Goal: Communication & Community: Share content

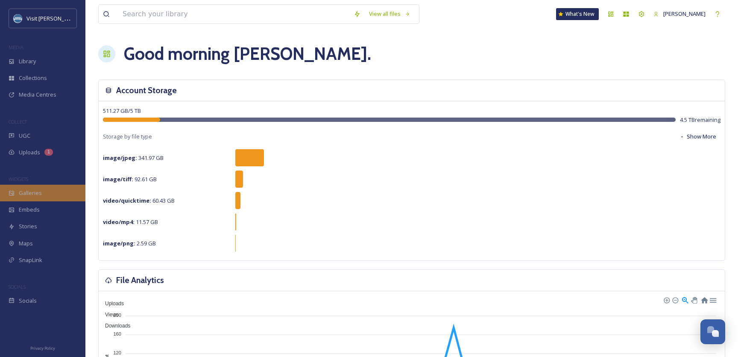
click at [38, 190] on span "Galleries" at bounding box center [30, 193] width 23 height 8
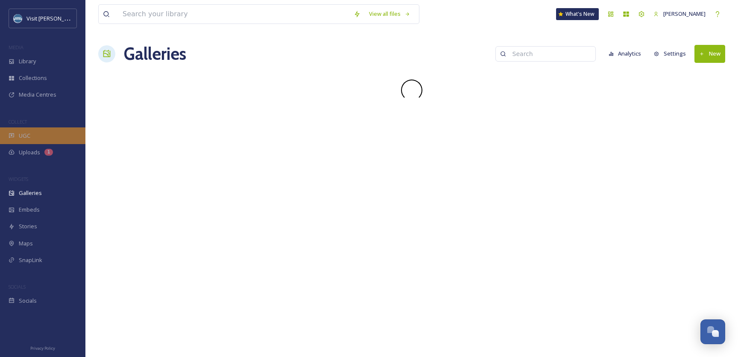
click at [40, 136] on div "UGC" at bounding box center [42, 135] width 85 height 17
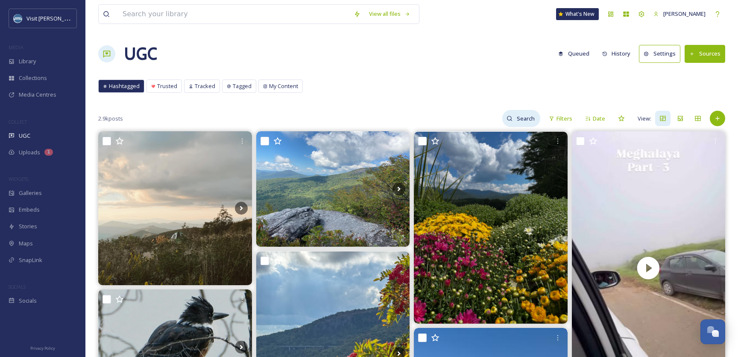
click at [519, 122] on input at bounding box center [527, 118] width 28 height 17
type input "fall colors"
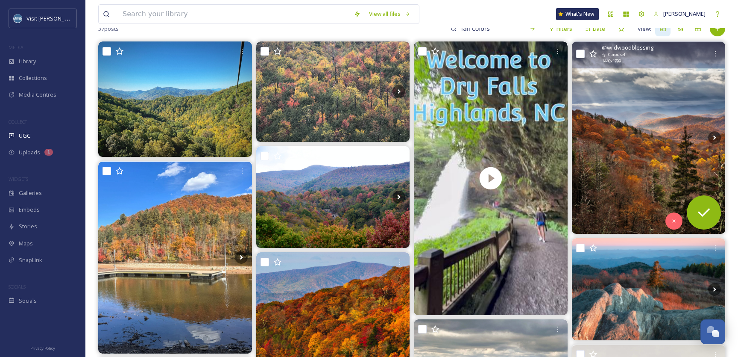
scroll to position [92, 0]
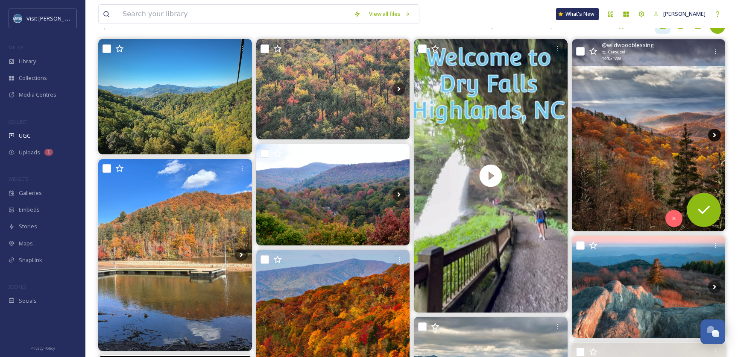
click at [713, 134] on icon at bounding box center [714, 135] width 13 height 13
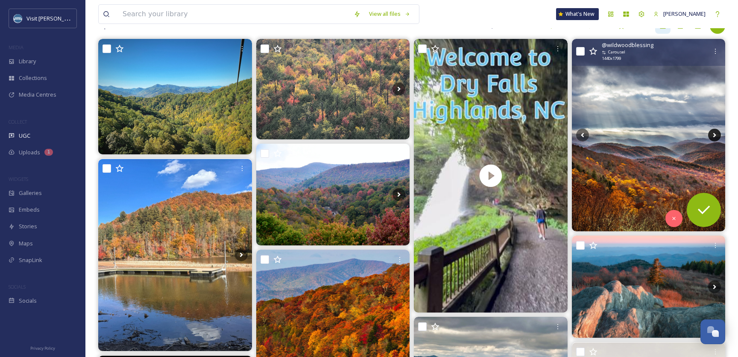
click at [713, 134] on icon at bounding box center [714, 135] width 13 height 13
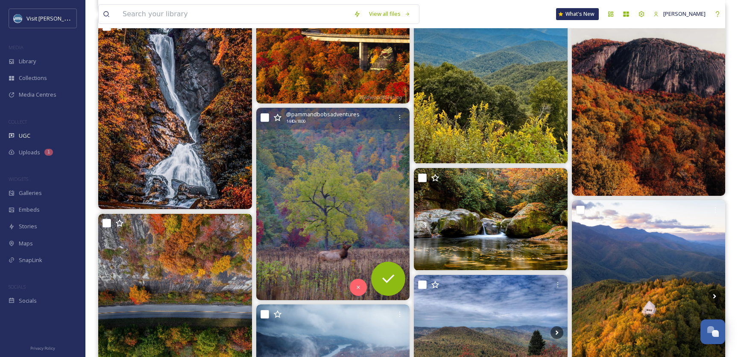
scroll to position [434, 0]
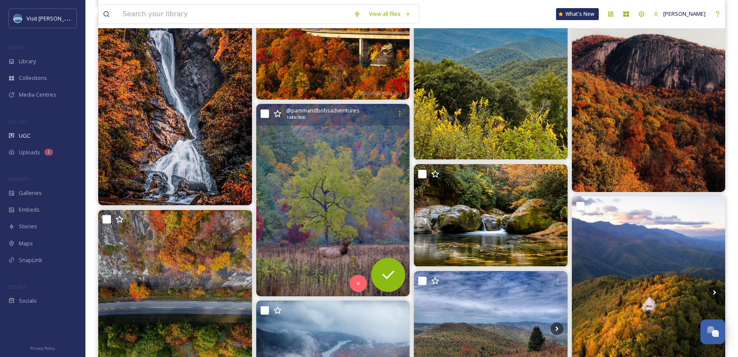
click at [262, 115] on input "checkbox" at bounding box center [265, 113] width 9 height 9
checkbox input "true"
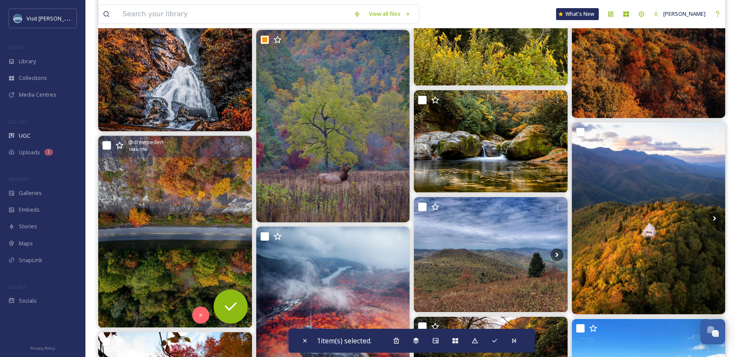
scroll to position [510, 0]
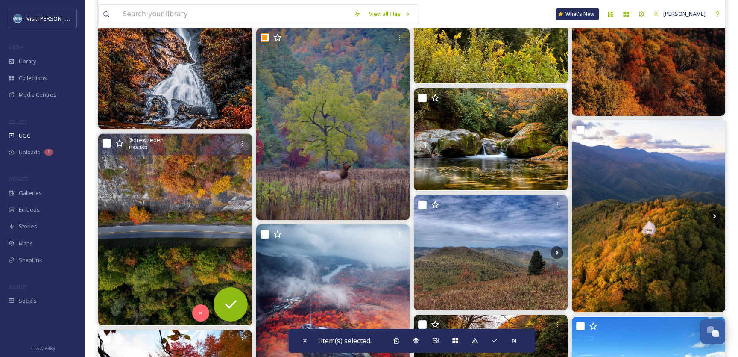
click at [108, 141] on input "checkbox" at bounding box center [107, 143] width 9 height 9
checkbox input "true"
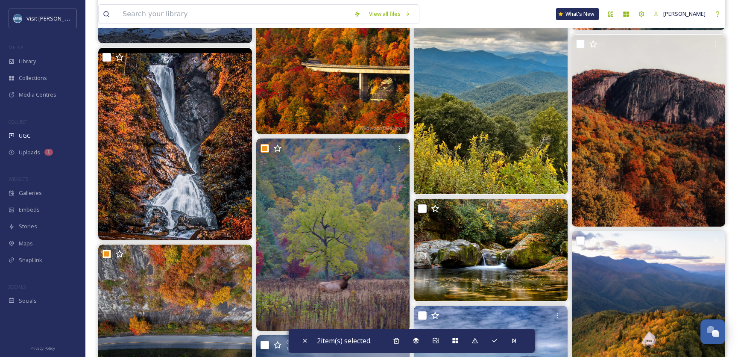
scroll to position [399, 0]
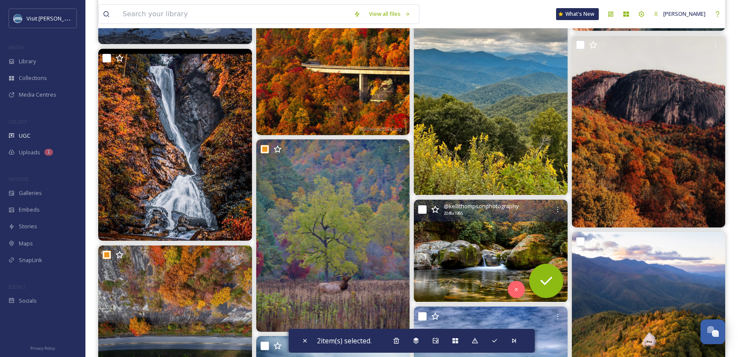
click at [420, 213] on input "checkbox" at bounding box center [422, 209] width 9 height 9
checkbox input "true"
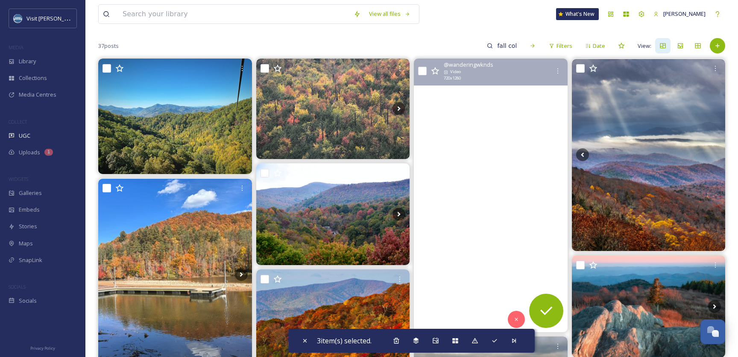
scroll to position [70, 0]
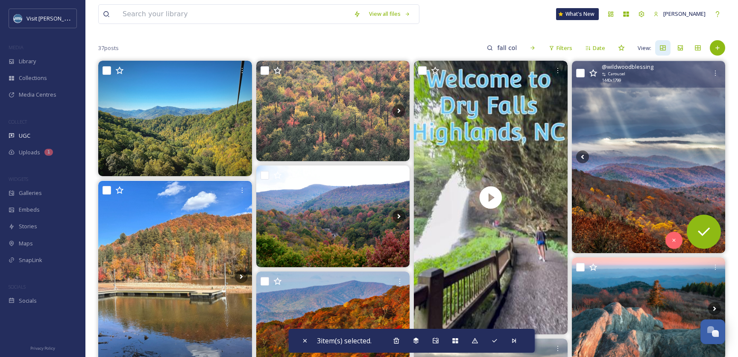
click at [577, 73] on input "checkbox" at bounding box center [580, 73] width 9 height 9
checkbox input "true"
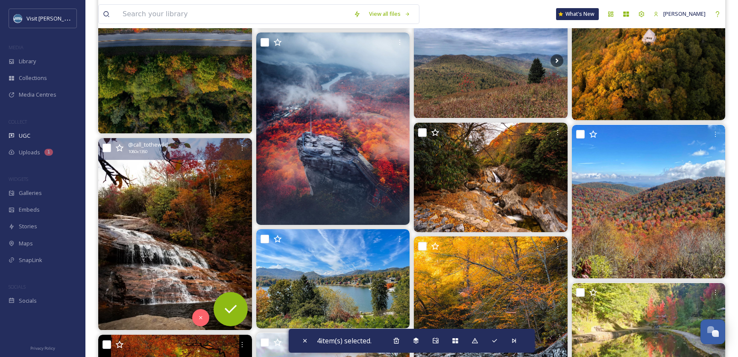
scroll to position [705, 0]
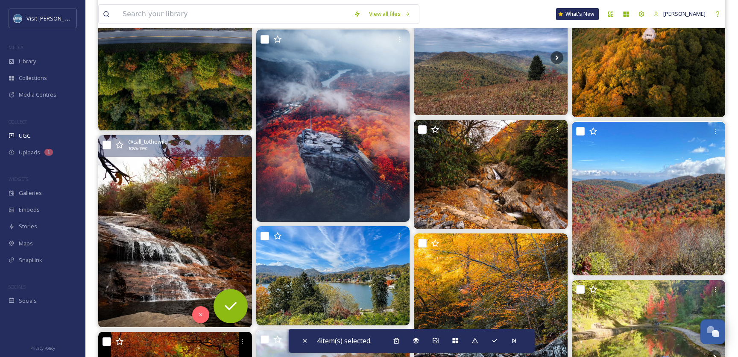
click at [107, 142] on input "checkbox" at bounding box center [107, 145] width 9 height 9
checkbox input "true"
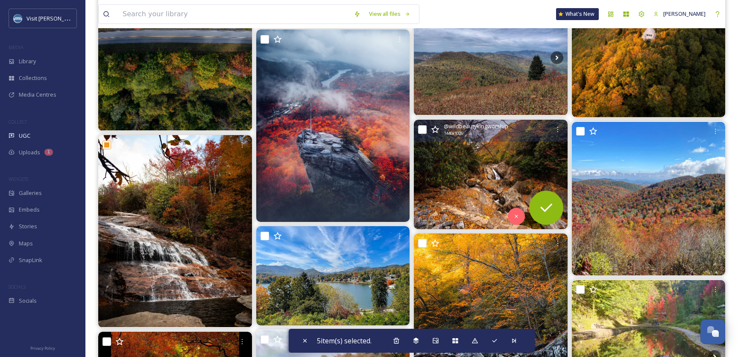
click at [422, 126] on input "checkbox" at bounding box center [422, 129] width 9 height 9
checkbox input "true"
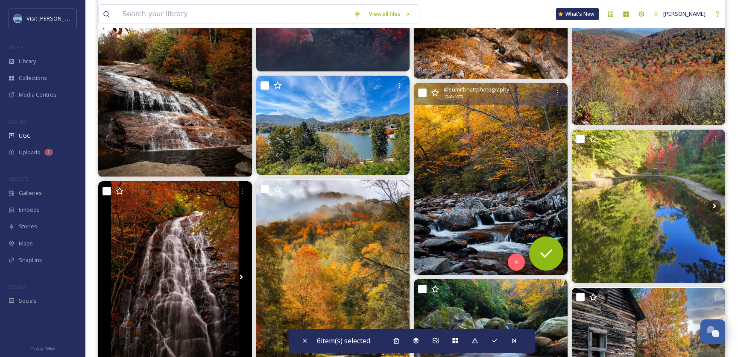
scroll to position [868, 0]
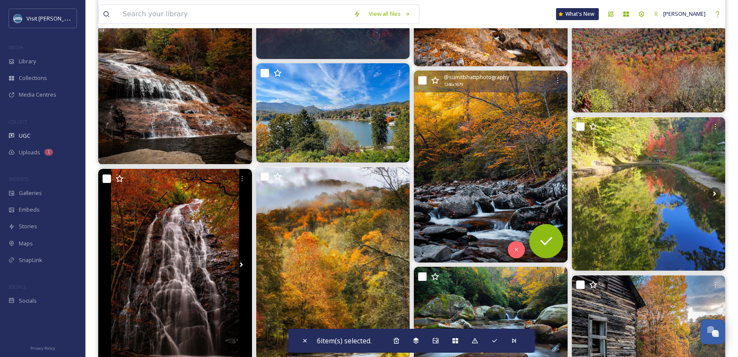
click at [426, 79] on input "checkbox" at bounding box center [422, 80] width 9 height 9
checkbox input "true"
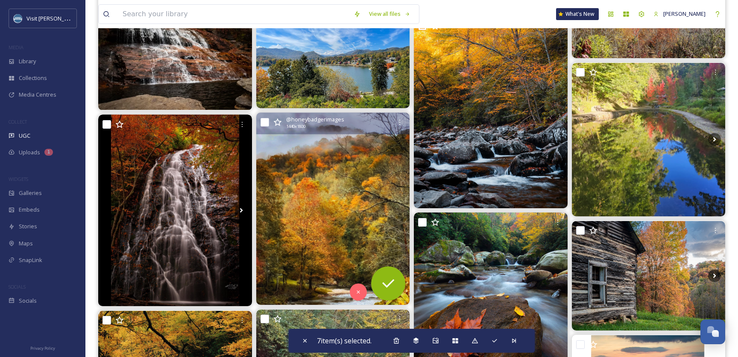
scroll to position [923, 0]
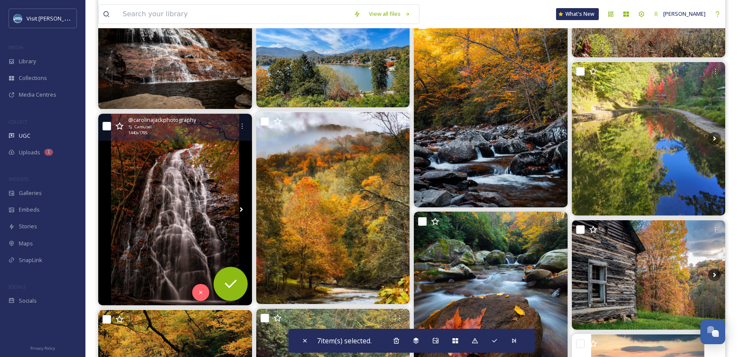
click at [103, 127] on input "checkbox" at bounding box center [107, 126] width 9 height 9
checkbox input "true"
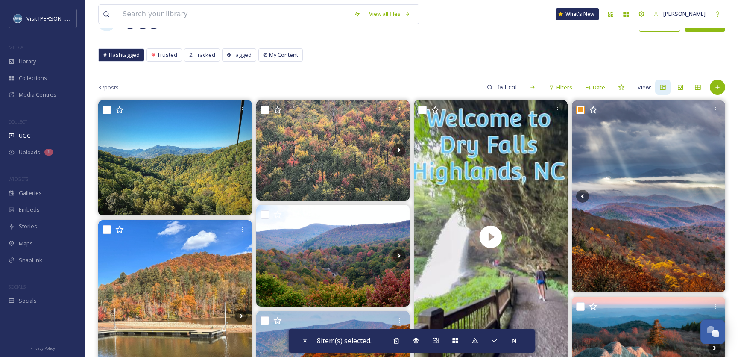
scroll to position [0, 0]
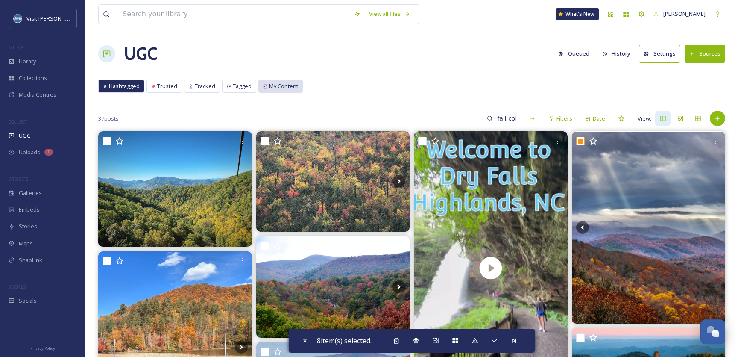
click at [281, 86] on span "My Content" at bounding box center [283, 86] width 29 height 8
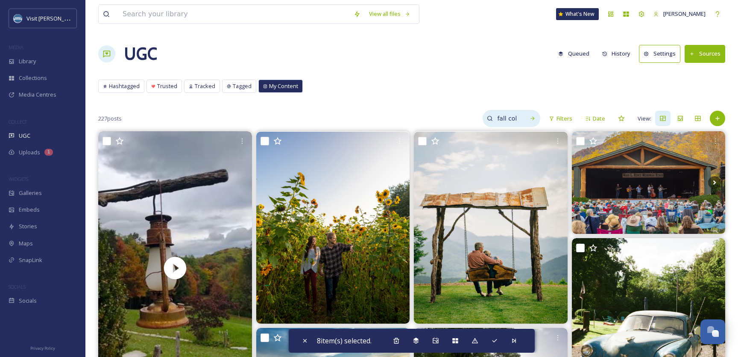
click at [506, 118] on input "fall colors" at bounding box center [507, 118] width 28 height 17
click at [533, 117] on icon at bounding box center [533, 118] width 6 height 6
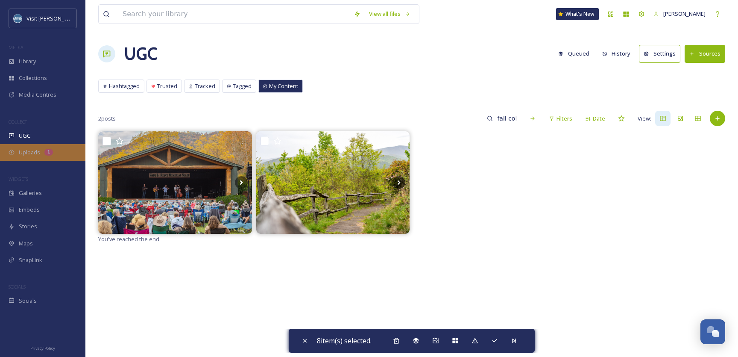
click at [38, 147] on div "Uploads 1" at bounding box center [42, 152] width 85 height 17
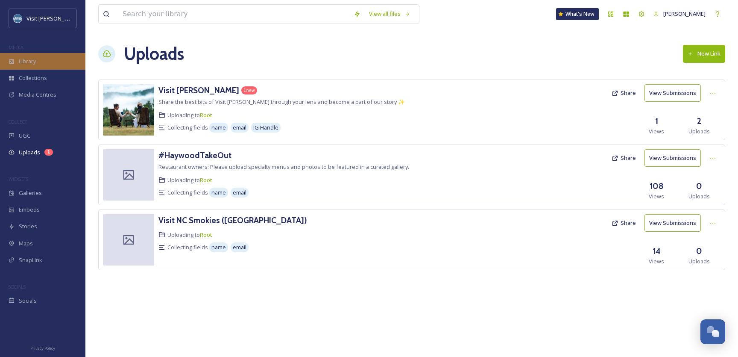
click at [34, 64] on span "Library" at bounding box center [27, 61] width 17 height 8
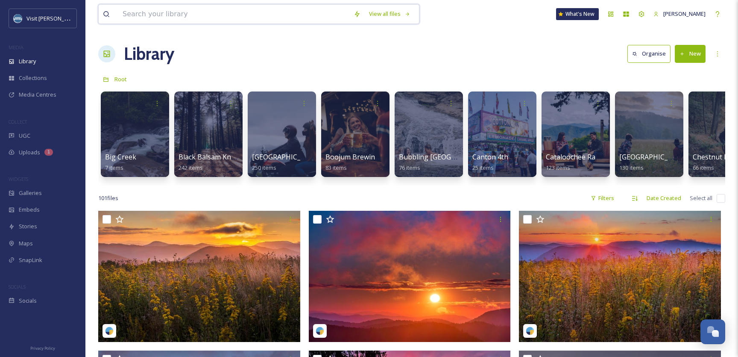
click at [153, 12] on input at bounding box center [233, 14] width 231 height 19
type input "fall"
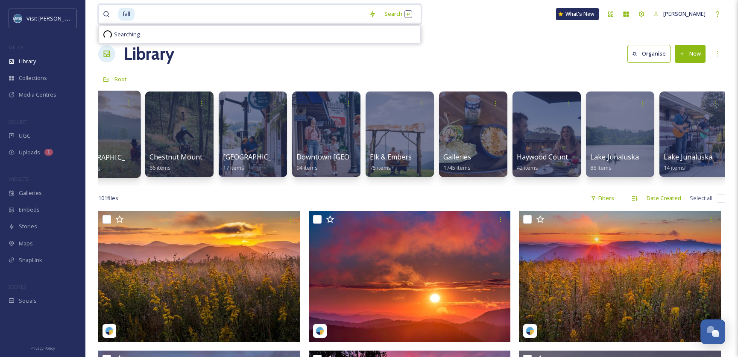
scroll to position [0, 1136]
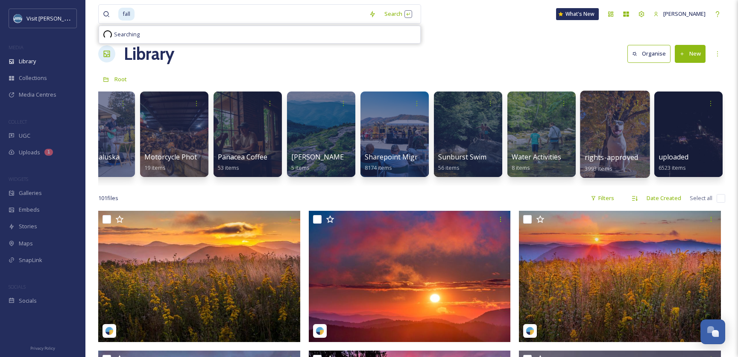
click at [621, 131] on div at bounding box center [615, 134] width 70 height 87
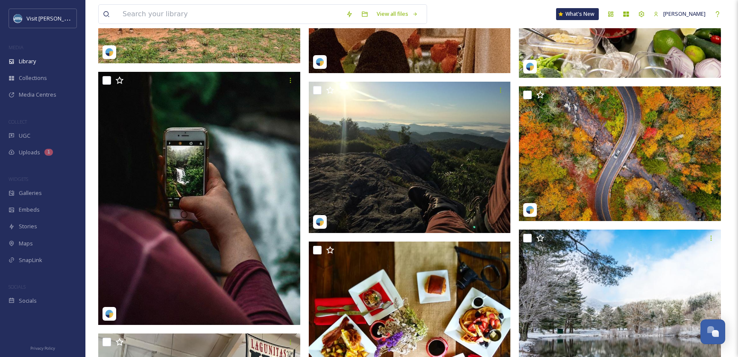
scroll to position [1395, 0]
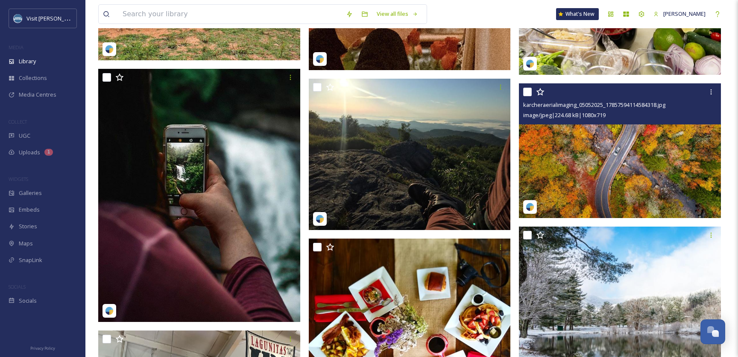
click at [527, 91] on input "checkbox" at bounding box center [527, 92] width 9 height 9
checkbox input "true"
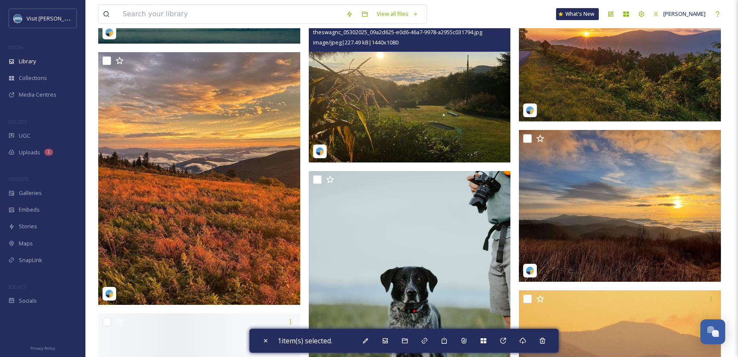
scroll to position [2007, 0]
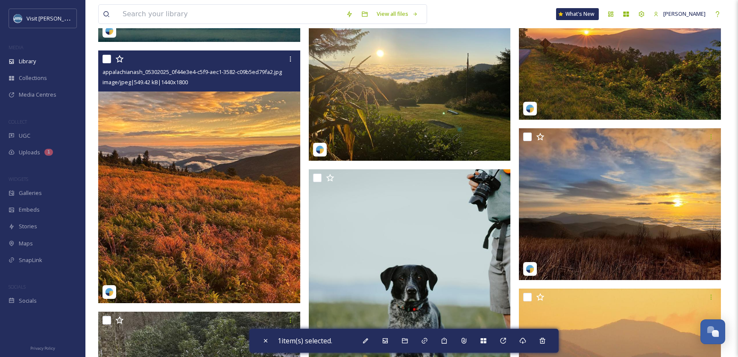
click at [106, 57] on input "checkbox" at bounding box center [107, 59] width 9 height 9
checkbox input "true"
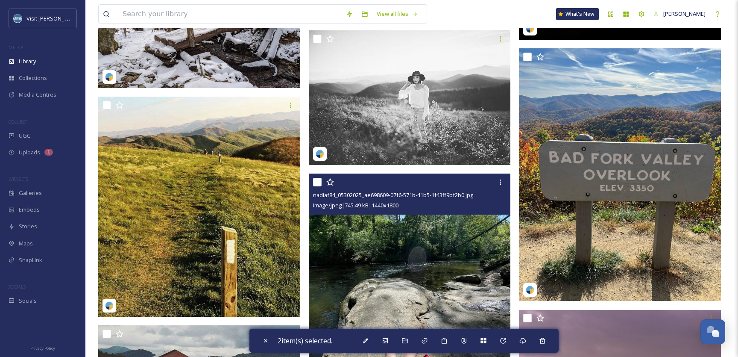
scroll to position [2404, 0]
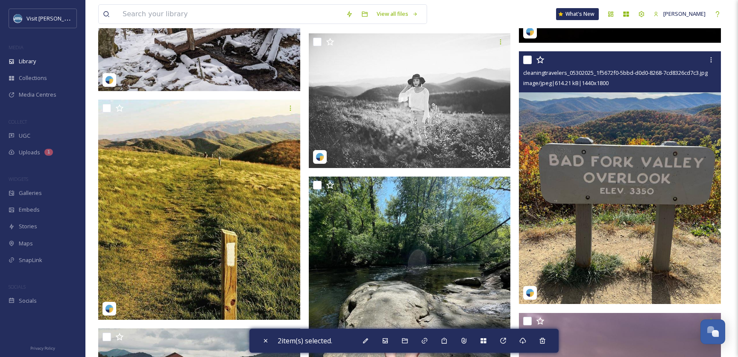
click at [527, 57] on input "checkbox" at bounding box center [527, 60] width 9 height 9
checkbox input "true"
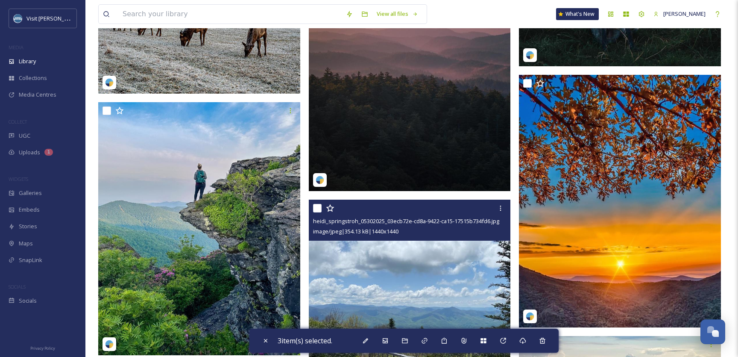
scroll to position [2904, 0]
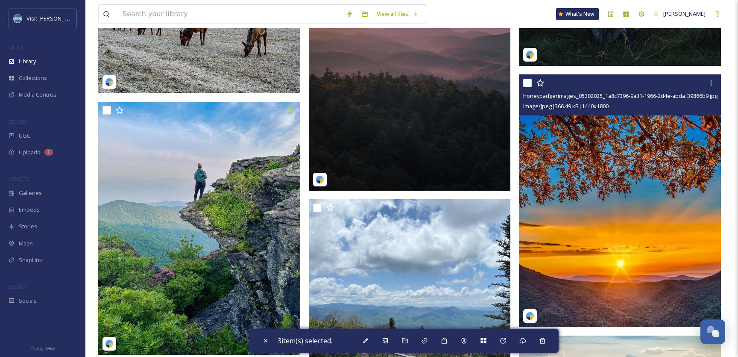
click at [526, 85] on input "checkbox" at bounding box center [527, 83] width 9 height 9
checkbox input "true"
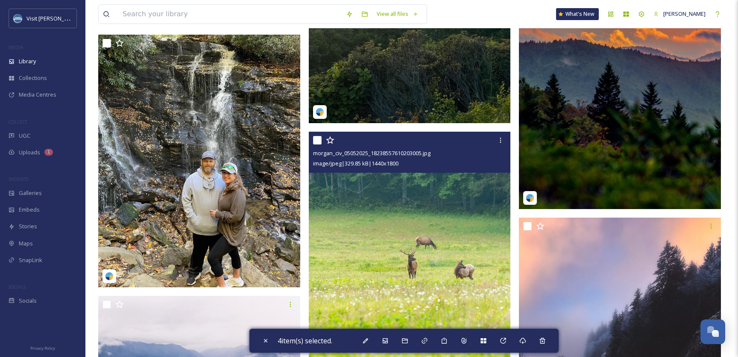
scroll to position [3442, 0]
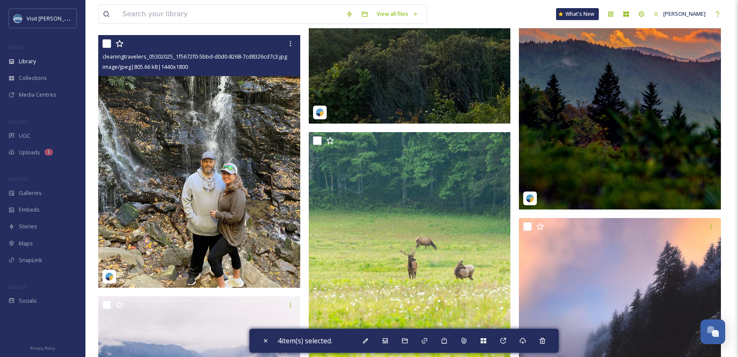
click at [106, 41] on input "checkbox" at bounding box center [107, 43] width 9 height 9
checkbox input "true"
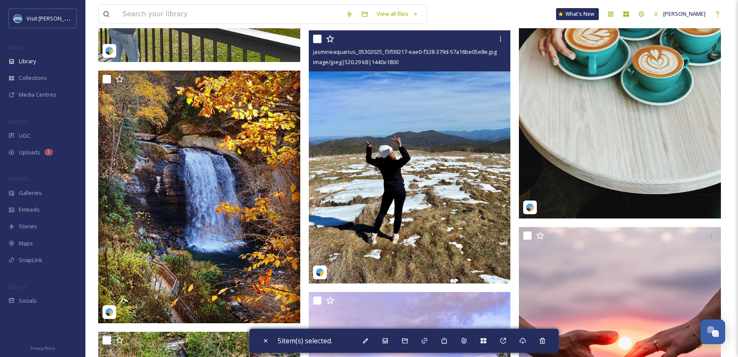
scroll to position [4968, 0]
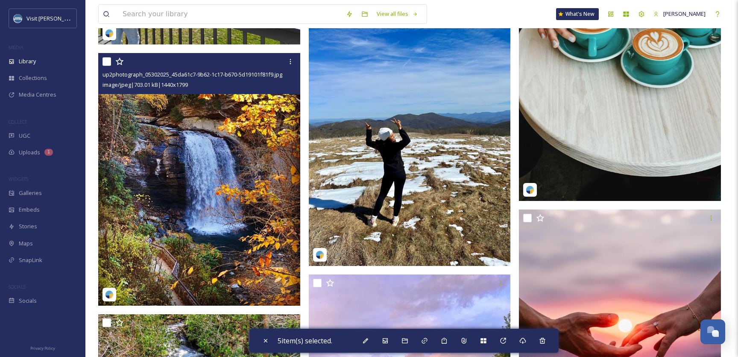
click at [108, 60] on input "checkbox" at bounding box center [107, 61] width 9 height 9
checkbox input "true"
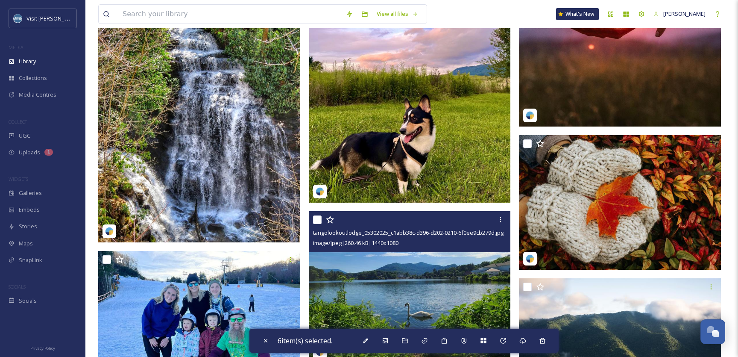
scroll to position [5338, 0]
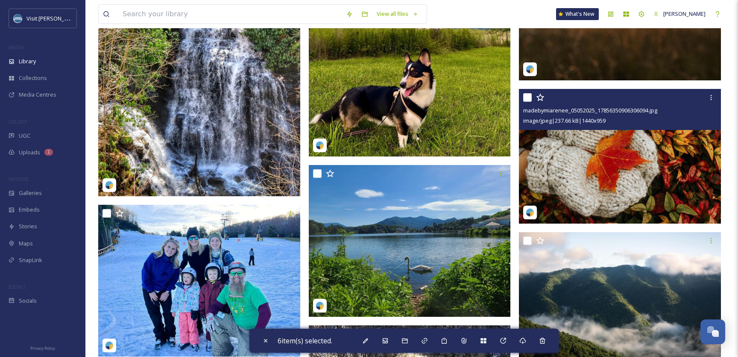
click at [527, 98] on input "checkbox" at bounding box center [527, 97] width 9 height 9
checkbox input "true"
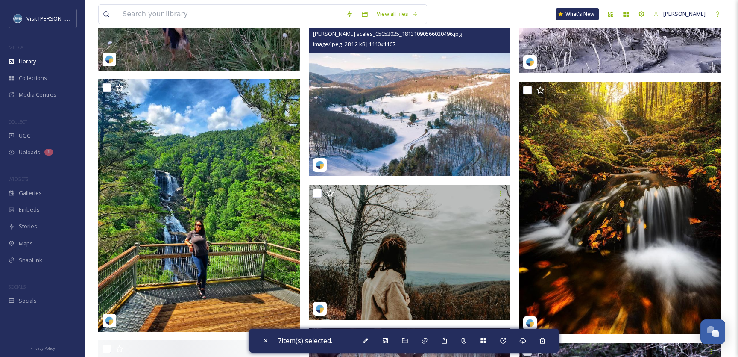
scroll to position [6270, 0]
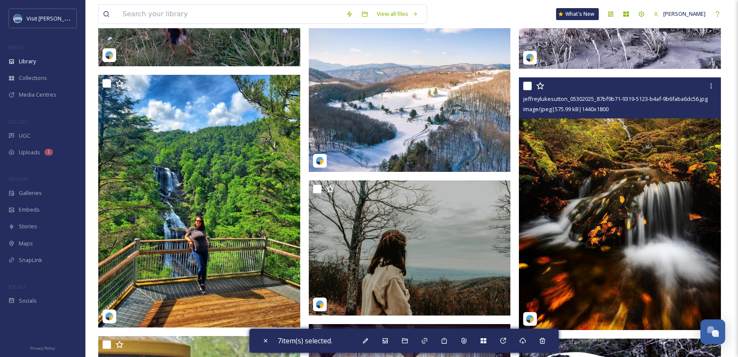
click at [527, 88] on input "checkbox" at bounding box center [527, 86] width 9 height 9
checkbox input "true"
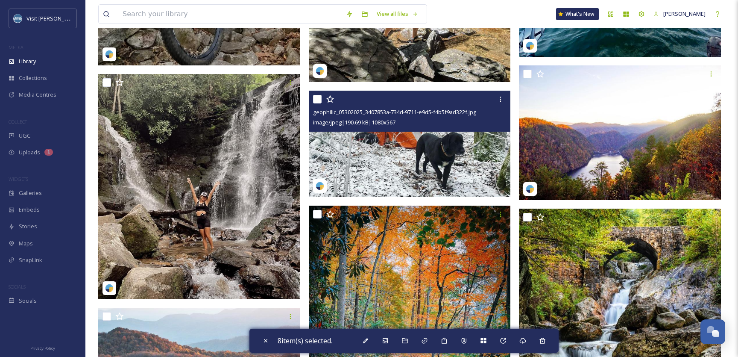
scroll to position [7790, 0]
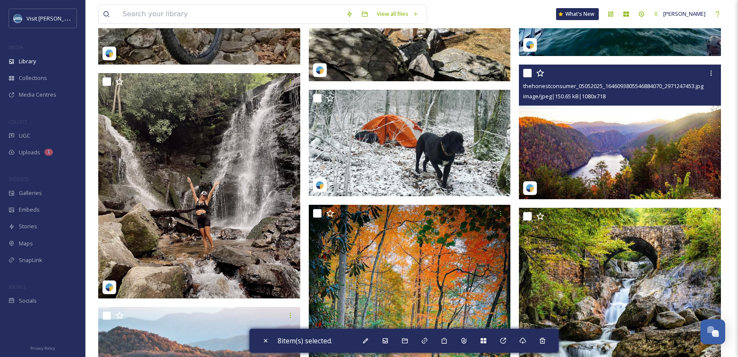
click at [528, 71] on input "checkbox" at bounding box center [527, 73] width 9 height 9
checkbox input "true"
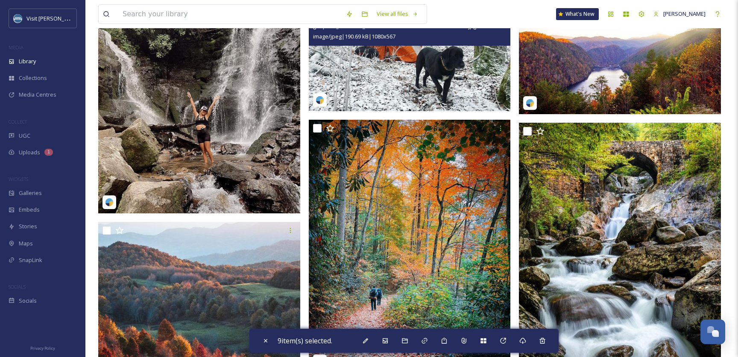
scroll to position [7882, 0]
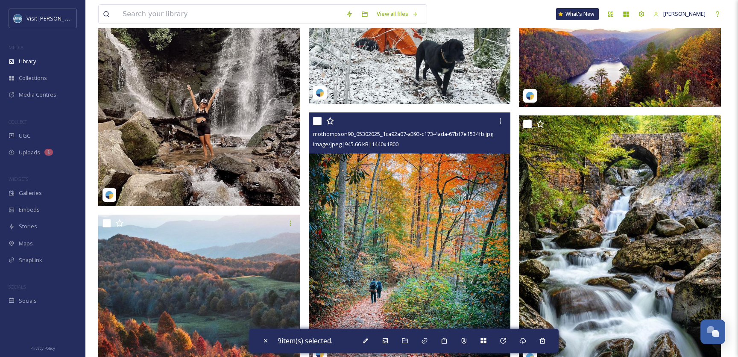
click at [314, 117] on input "checkbox" at bounding box center [317, 121] width 9 height 9
checkbox input "true"
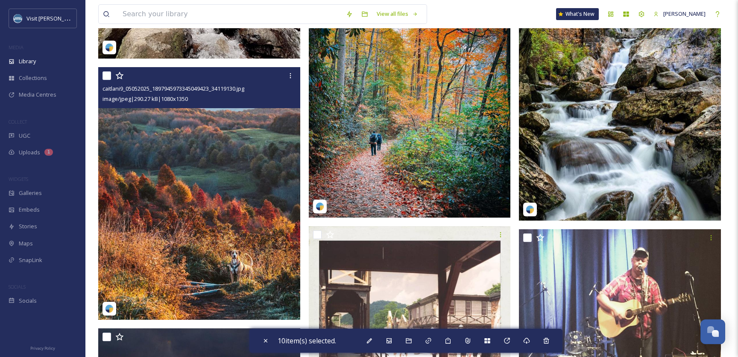
scroll to position [8029, 0]
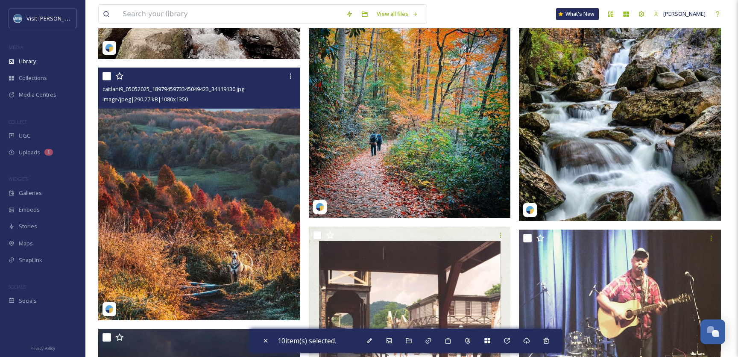
click at [109, 79] on input "checkbox" at bounding box center [107, 76] width 9 height 9
checkbox input "true"
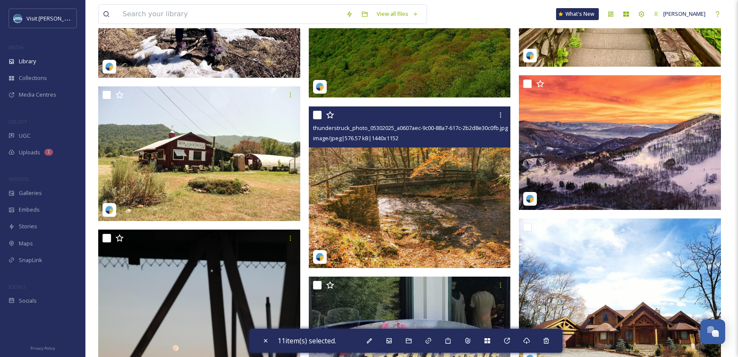
scroll to position [9181, 0]
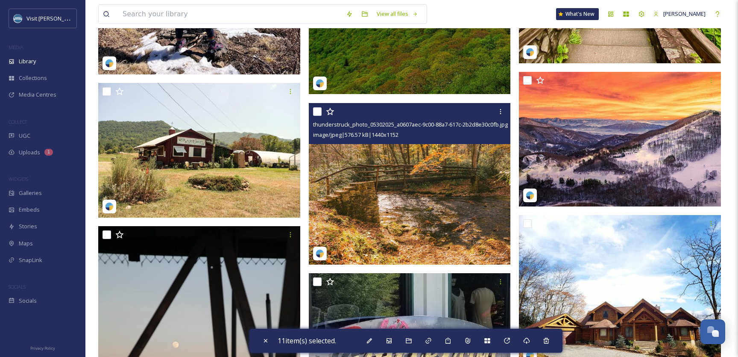
click at [316, 109] on input "checkbox" at bounding box center [317, 111] width 9 height 9
checkbox input "true"
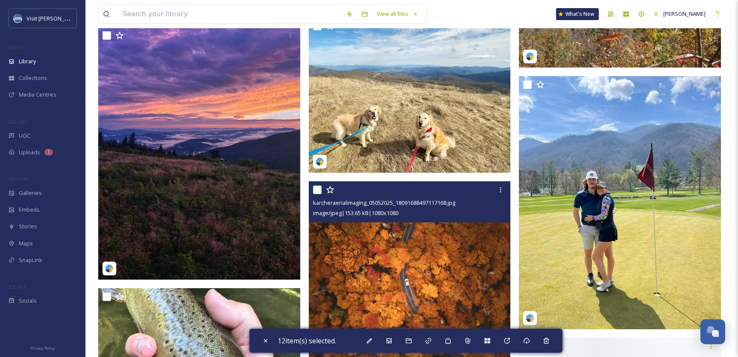
scroll to position [12798, 0]
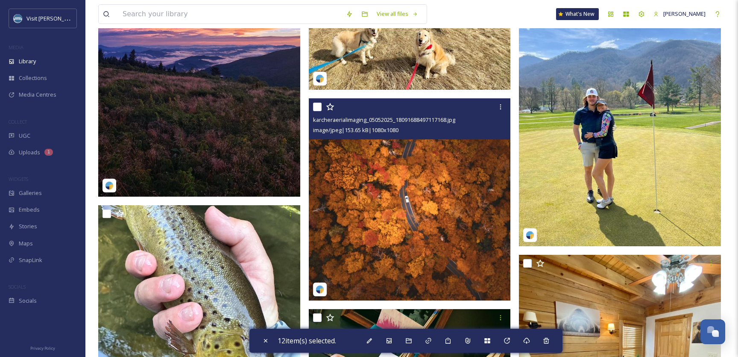
click at [318, 109] on input "checkbox" at bounding box center [317, 107] width 9 height 9
checkbox input "true"
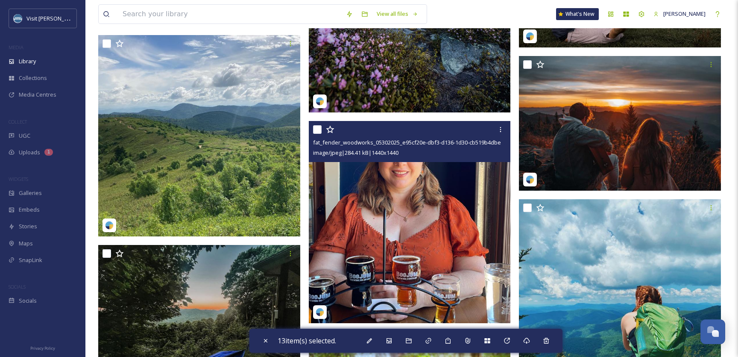
scroll to position [15965, 0]
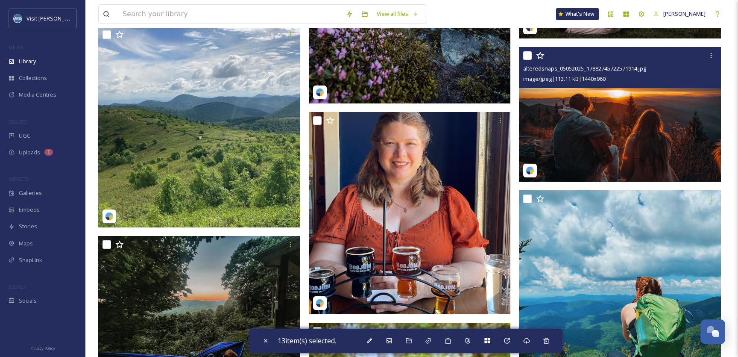
click at [527, 53] on input "checkbox" at bounding box center [527, 55] width 9 height 9
checkbox input "true"
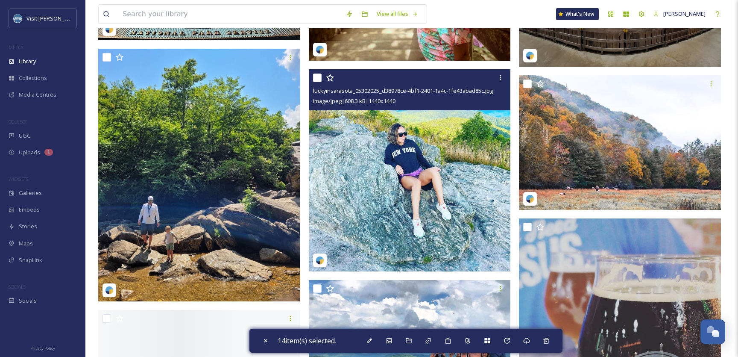
scroll to position [16456, 0]
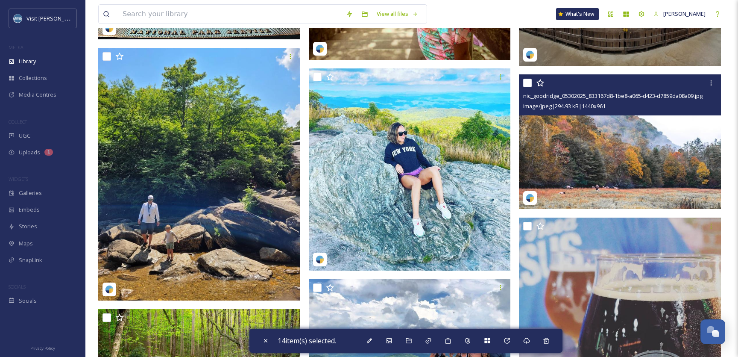
click at [526, 84] on input "checkbox" at bounding box center [527, 83] width 9 height 9
checkbox input "true"
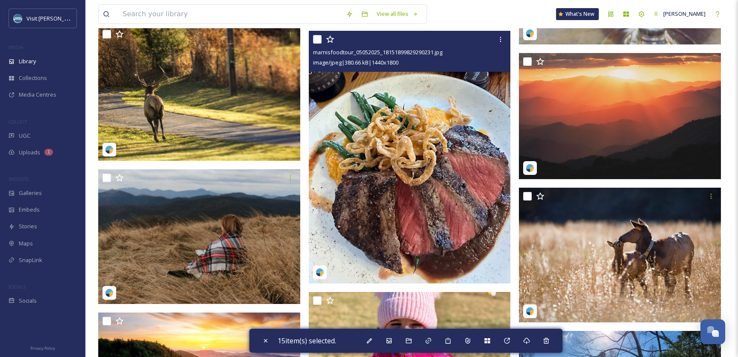
scroll to position [16902, 0]
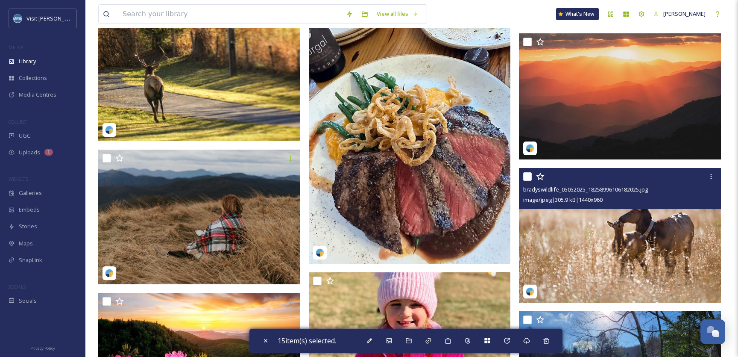
click at [530, 178] on input "checkbox" at bounding box center [527, 176] width 9 height 9
checkbox input "true"
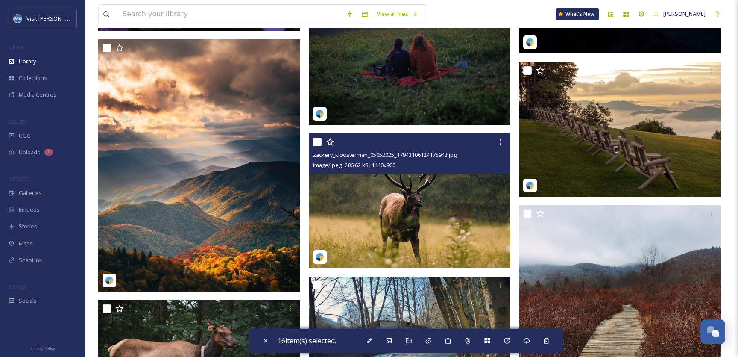
scroll to position [18492, 0]
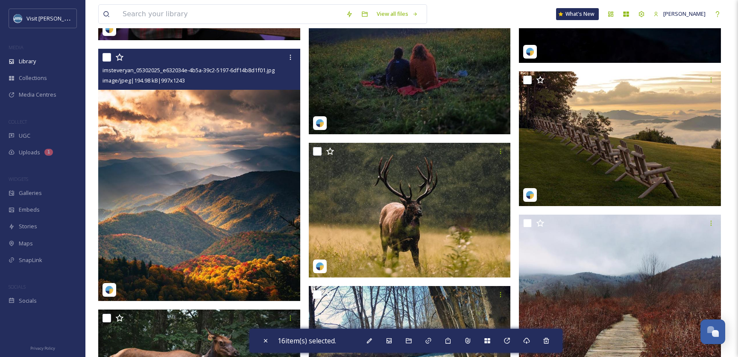
click at [104, 57] on input "checkbox" at bounding box center [107, 57] width 9 height 9
checkbox input "true"
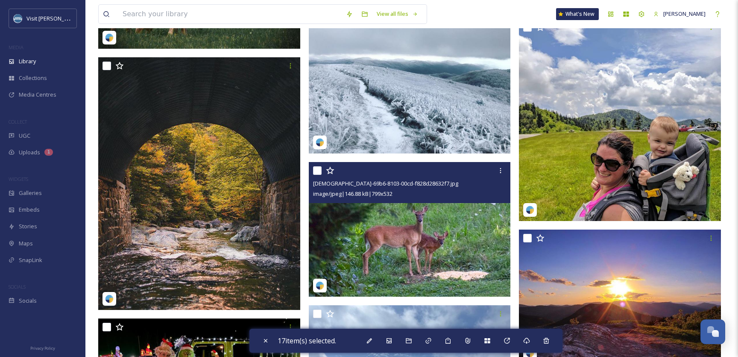
scroll to position [18909, 0]
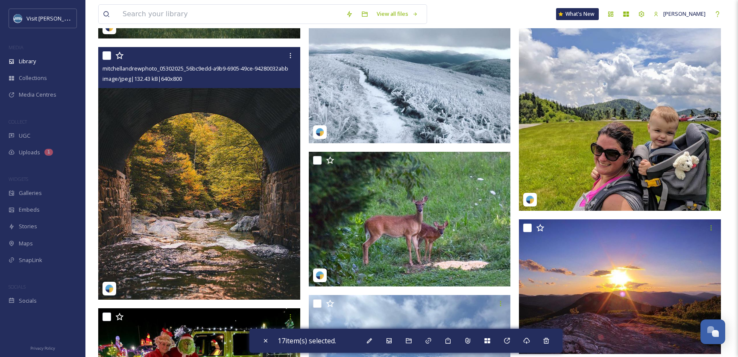
click at [107, 54] on input "checkbox" at bounding box center [107, 55] width 9 height 9
checkbox input "true"
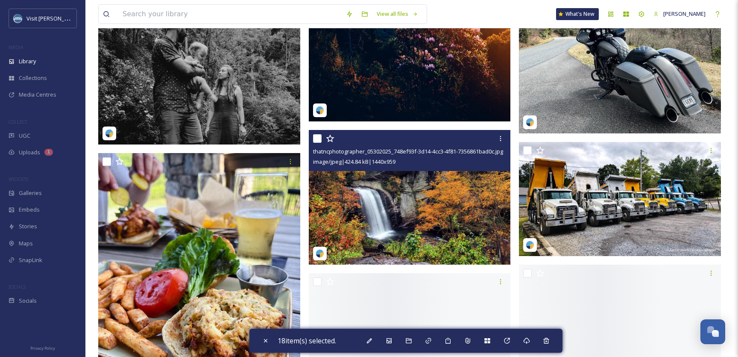
scroll to position [21293, 0]
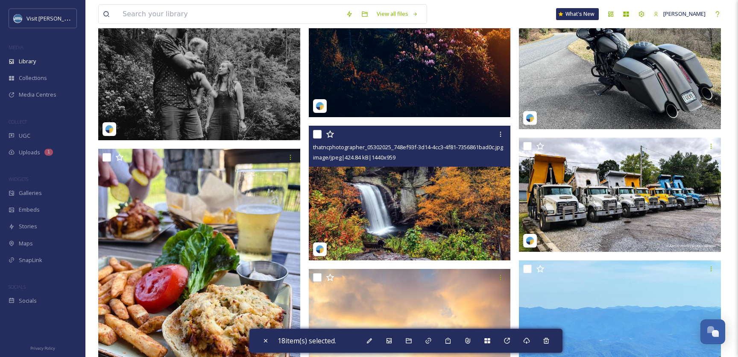
click at [317, 135] on input "checkbox" at bounding box center [317, 134] width 9 height 9
checkbox input "true"
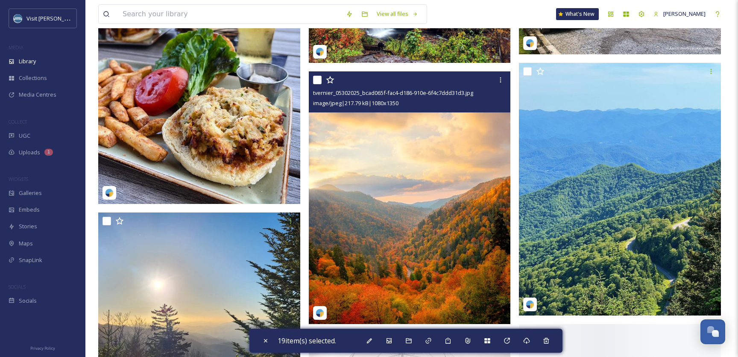
scroll to position [21490, 0]
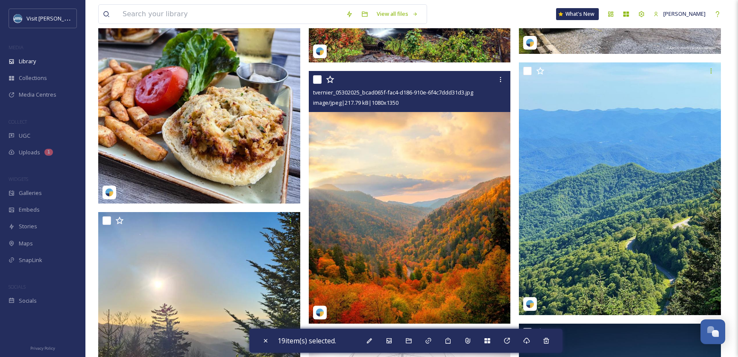
click at [316, 77] on input "checkbox" at bounding box center [317, 79] width 9 height 9
checkbox input "true"
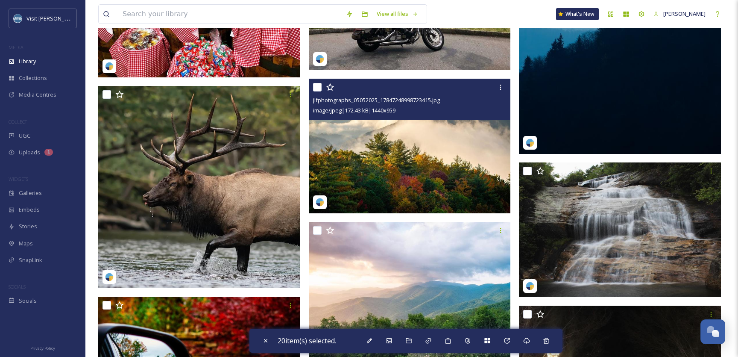
scroll to position [26671, 0]
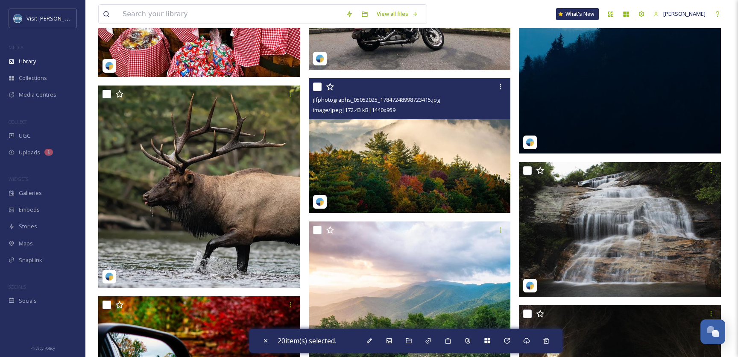
click at [315, 85] on input "checkbox" at bounding box center [317, 86] width 9 height 9
checkbox input "true"
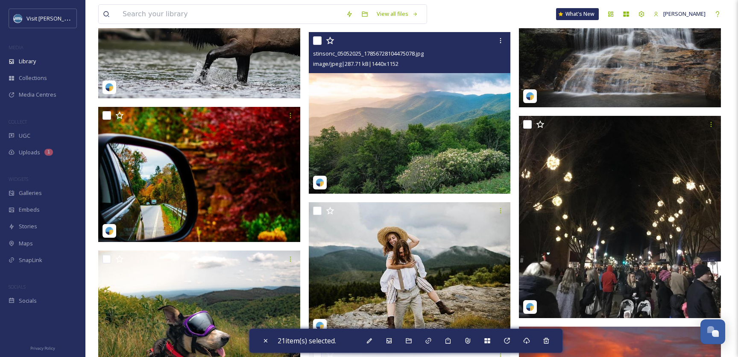
scroll to position [26861, 0]
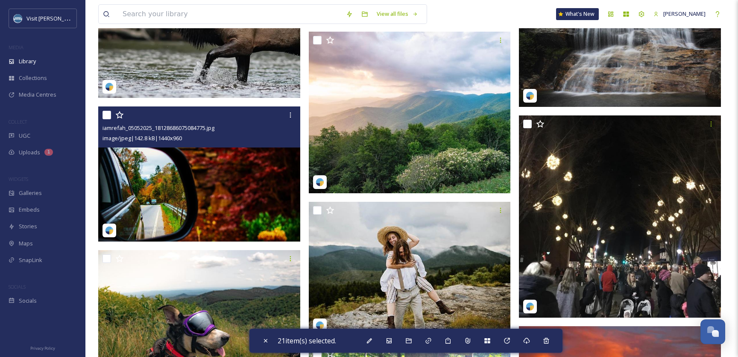
click at [107, 117] on input "checkbox" at bounding box center [107, 115] width 9 height 9
checkbox input "true"
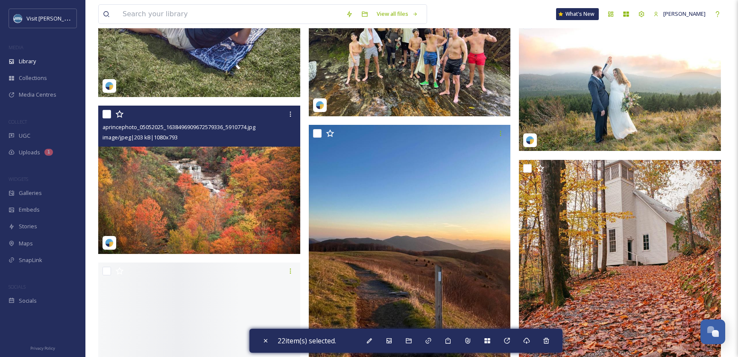
scroll to position [27696, 0]
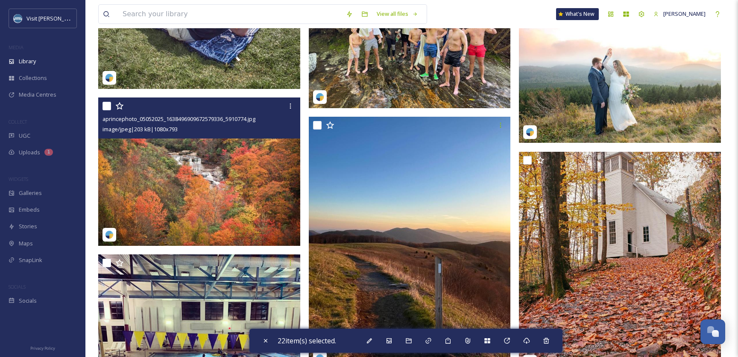
click at [106, 106] on input "checkbox" at bounding box center [107, 106] width 9 height 9
checkbox input "true"
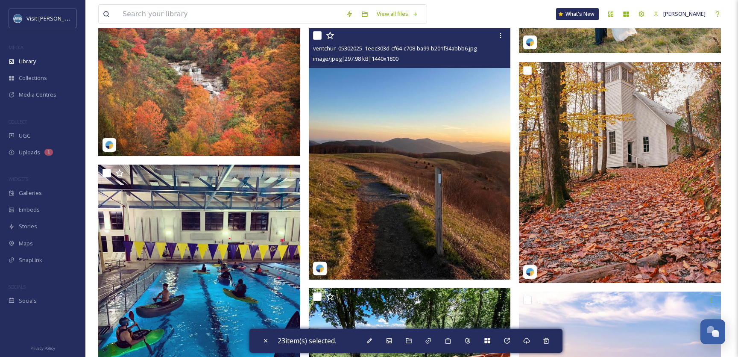
scroll to position [27800, 0]
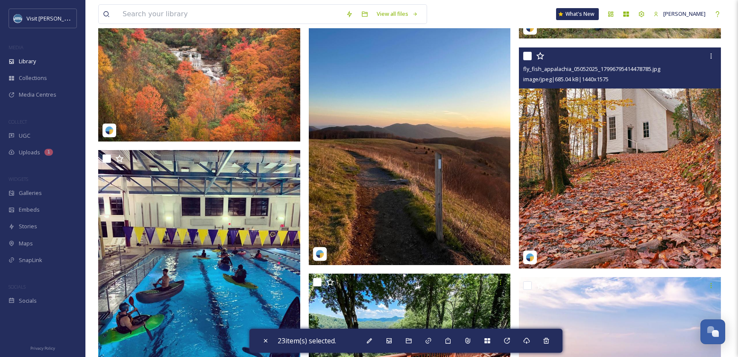
click at [527, 53] on input "checkbox" at bounding box center [527, 56] width 9 height 9
checkbox input "true"
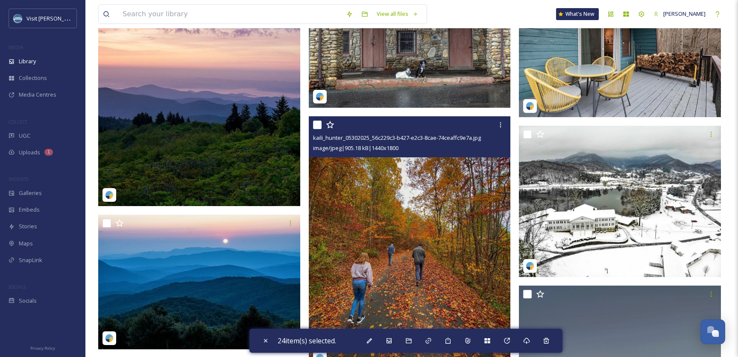
scroll to position [29367, 0]
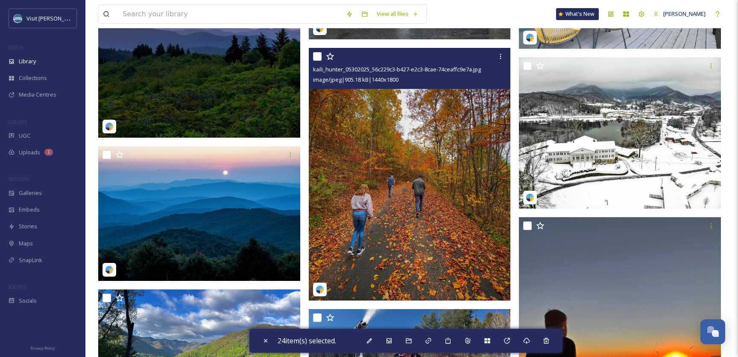
click at [319, 54] on input "checkbox" at bounding box center [317, 56] width 9 height 9
checkbox input "true"
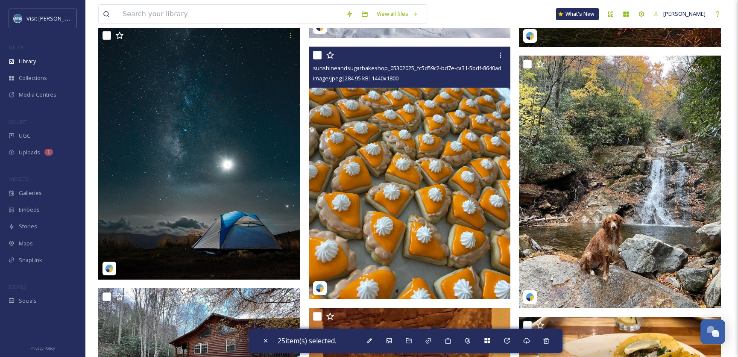
scroll to position [29790, 0]
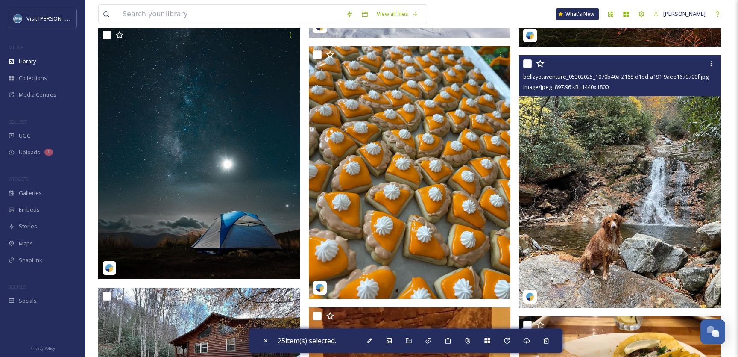
click at [527, 62] on input "checkbox" at bounding box center [527, 63] width 9 height 9
checkbox input "true"
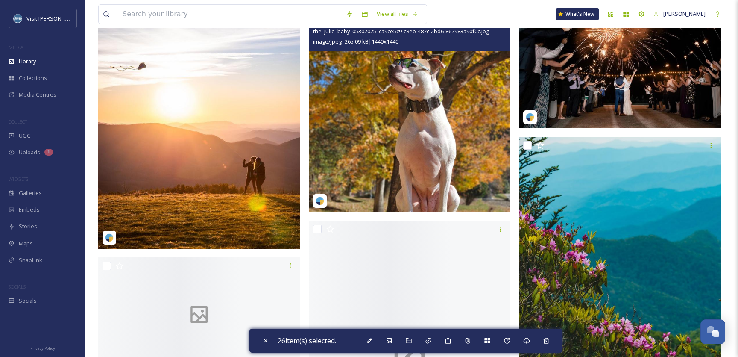
scroll to position [33128, 0]
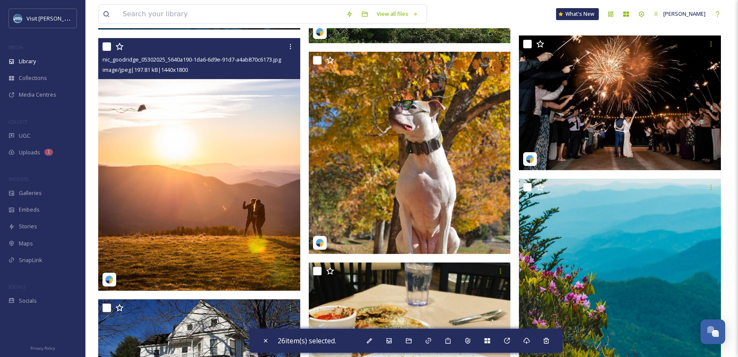
click at [108, 47] on input "checkbox" at bounding box center [107, 46] width 9 height 9
checkbox input "true"
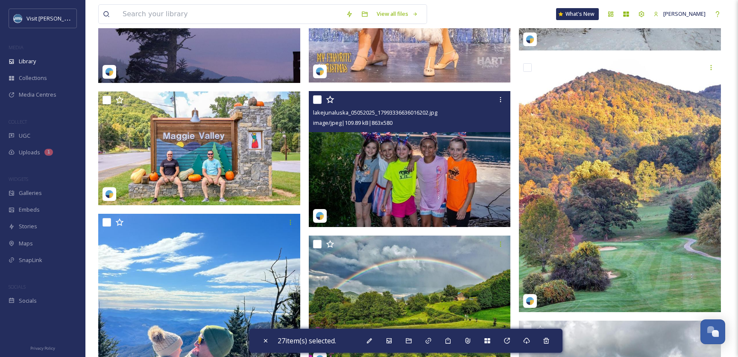
scroll to position [34065, 0]
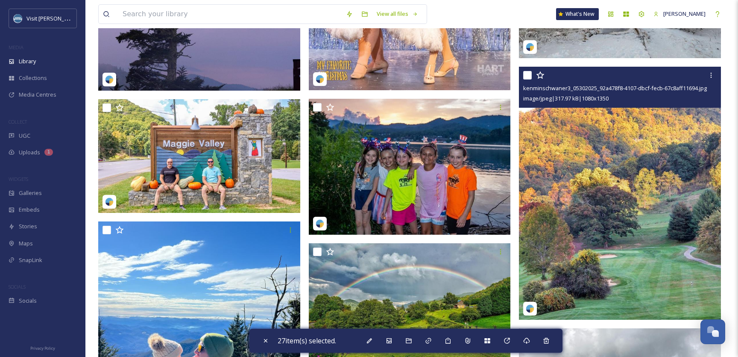
click at [530, 78] on input "checkbox" at bounding box center [527, 75] width 9 height 9
checkbox input "true"
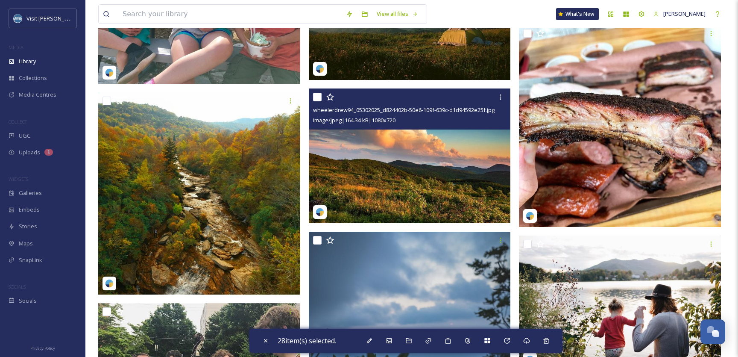
scroll to position [35814, 0]
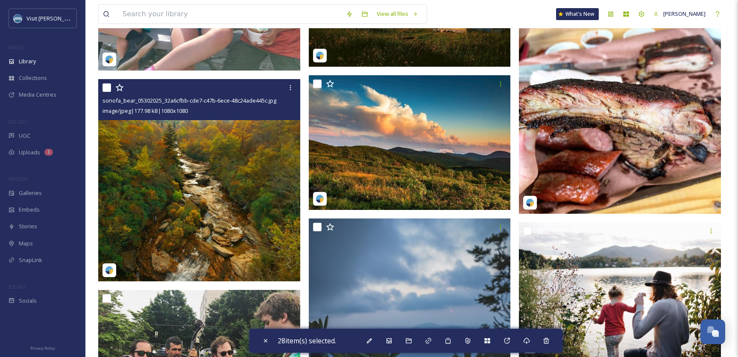
click at [106, 88] on input "checkbox" at bounding box center [107, 87] width 9 height 9
checkbox input "true"
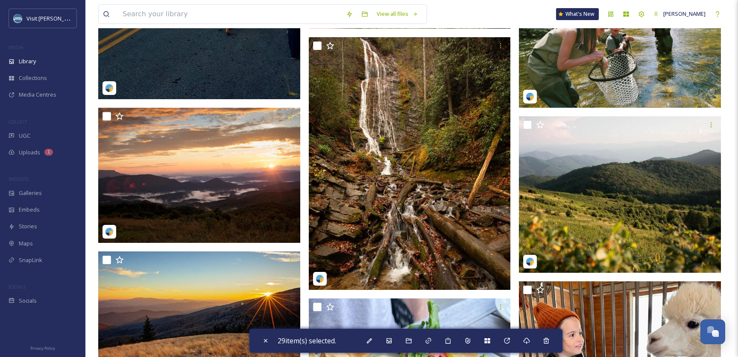
scroll to position [36420, 0]
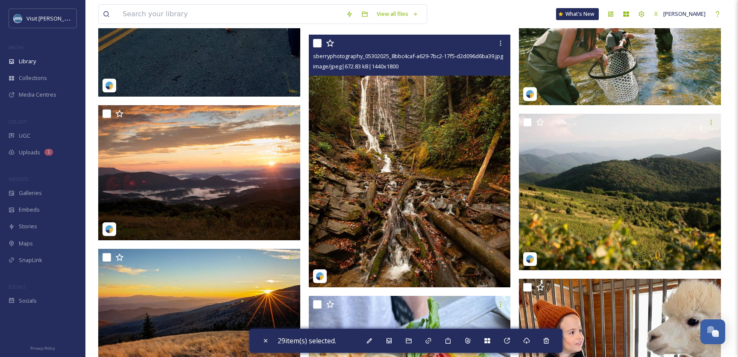
click at [317, 44] on input "checkbox" at bounding box center [317, 43] width 9 height 9
checkbox input "true"
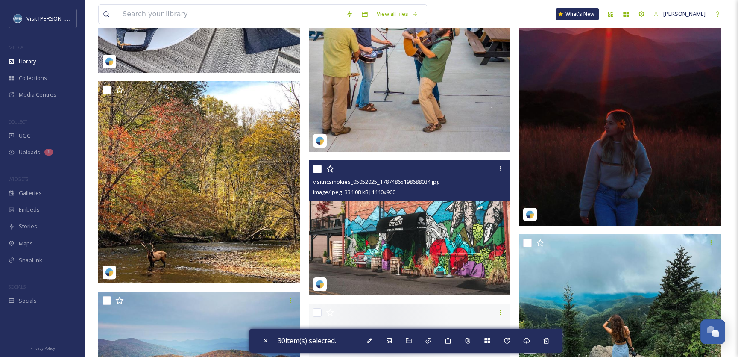
scroll to position [38361, 0]
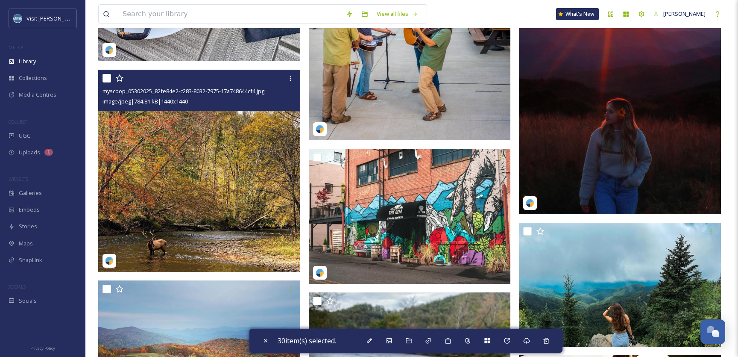
click at [109, 78] on input "checkbox" at bounding box center [107, 78] width 9 height 9
checkbox input "true"
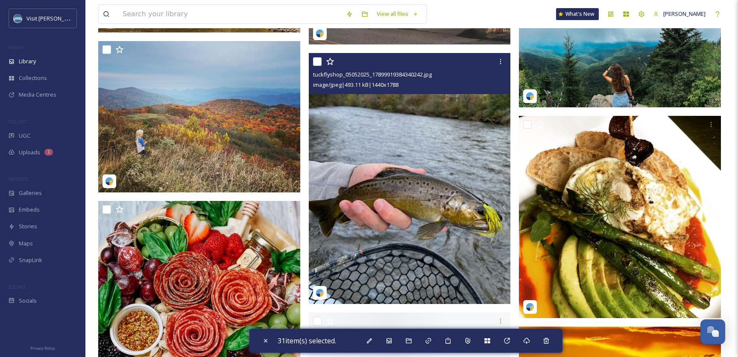
scroll to position [38603, 0]
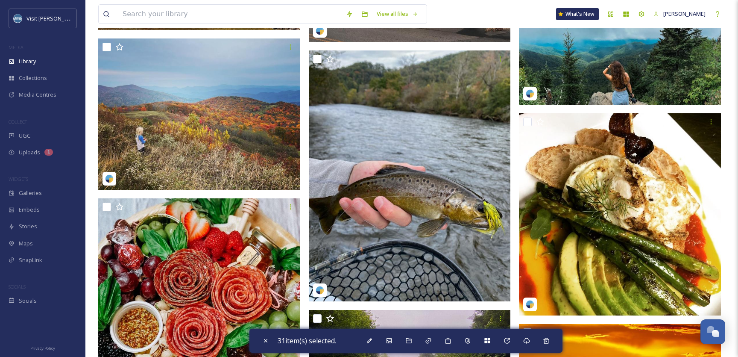
click at [110, 43] on input "checkbox" at bounding box center [107, 47] width 9 height 9
checkbox input "true"
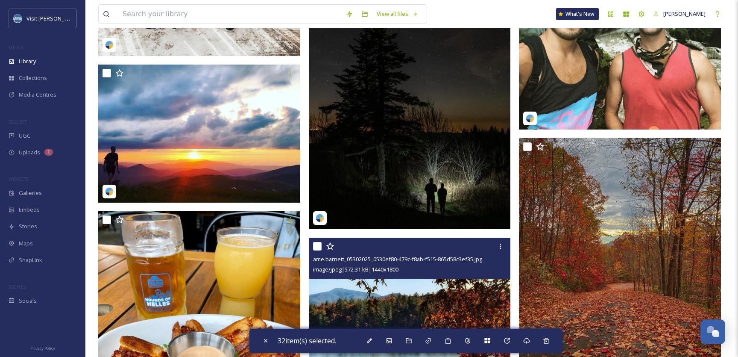
scroll to position [41567, 0]
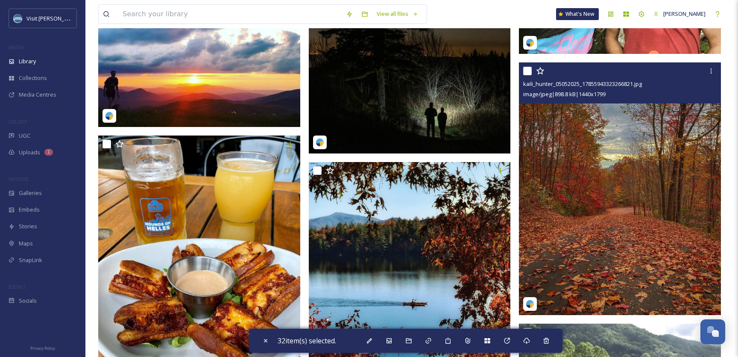
click at [525, 70] on input "checkbox" at bounding box center [527, 71] width 9 height 9
checkbox input "true"
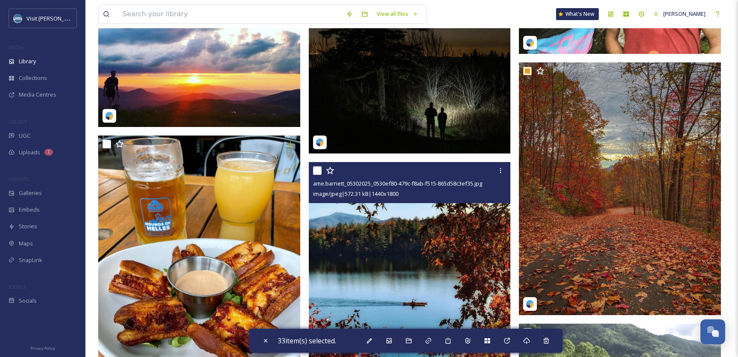
scroll to position [41625, 0]
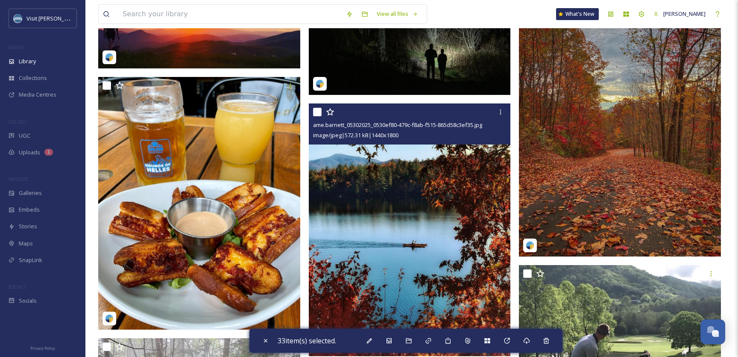
click at [317, 113] on input "checkbox" at bounding box center [317, 112] width 9 height 9
checkbox input "true"
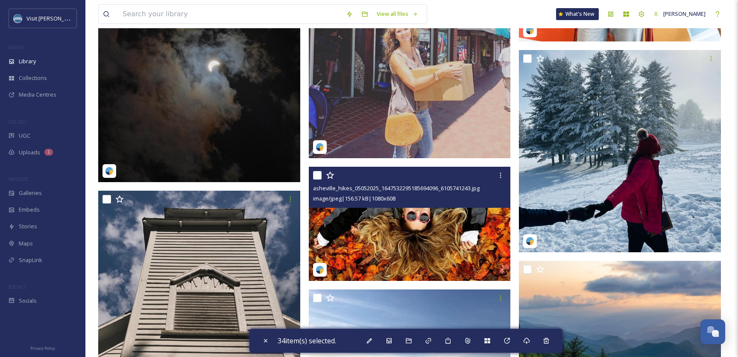
scroll to position [42524, 0]
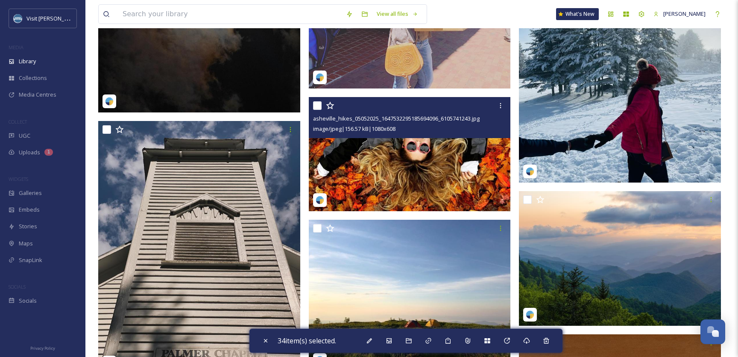
click at [316, 107] on input "checkbox" at bounding box center [317, 105] width 9 height 9
checkbox input "true"
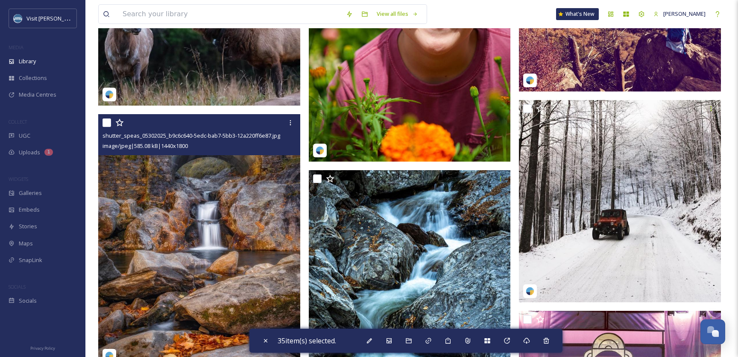
scroll to position [44638, 0]
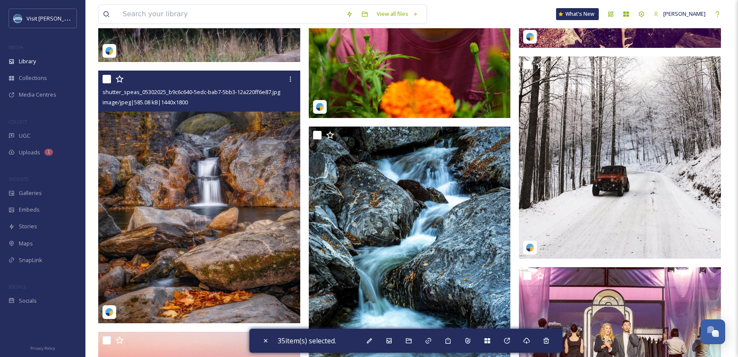
click at [107, 77] on input "checkbox" at bounding box center [107, 79] width 9 height 9
checkbox input "true"
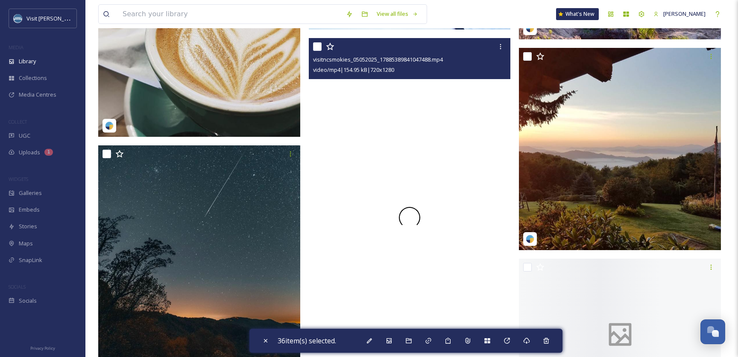
scroll to position [50420, 0]
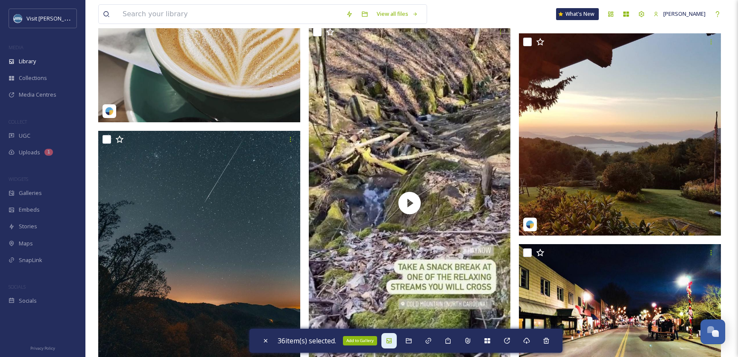
click at [392, 340] on icon at bounding box center [389, 340] width 7 height 7
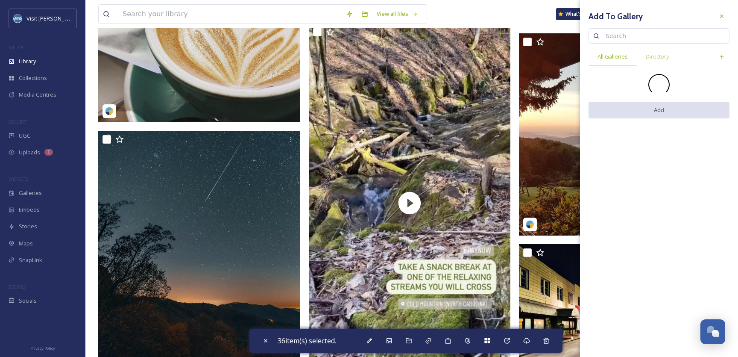
click at [614, 38] on input at bounding box center [662, 35] width 123 height 17
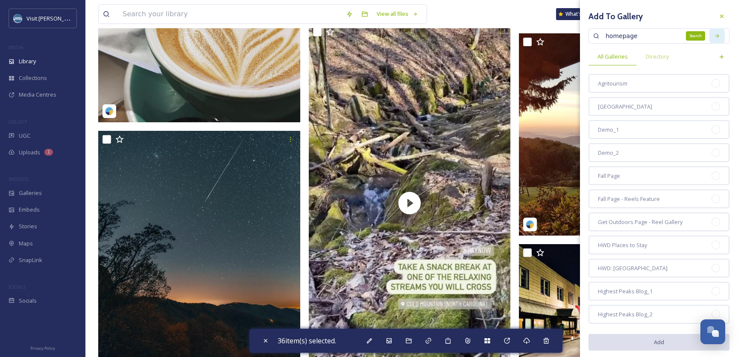
type input "homepage"
click at [715, 36] on icon at bounding box center [717, 36] width 6 height 6
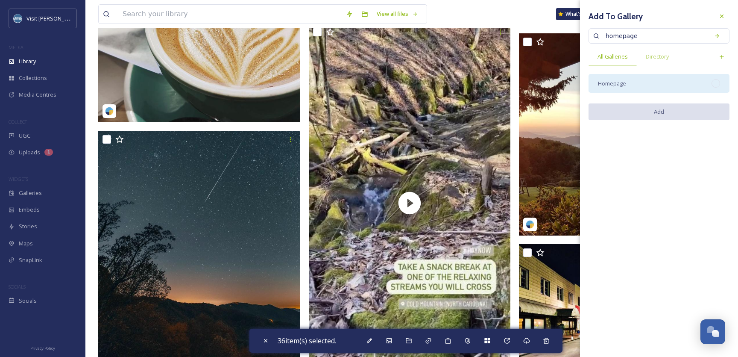
click at [645, 83] on div "Homepage" at bounding box center [659, 83] width 141 height 19
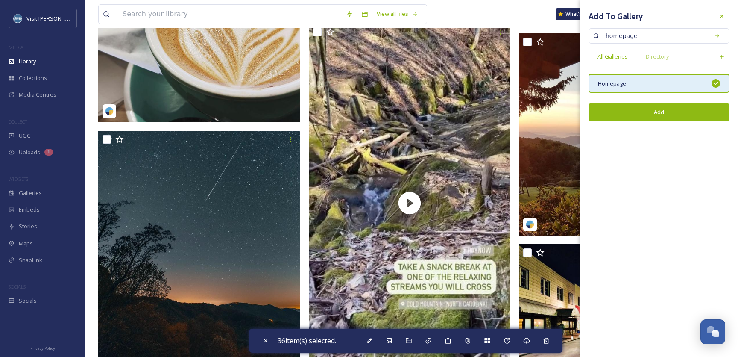
click at [653, 114] on button "Add" at bounding box center [659, 112] width 141 height 18
checkbox input "false"
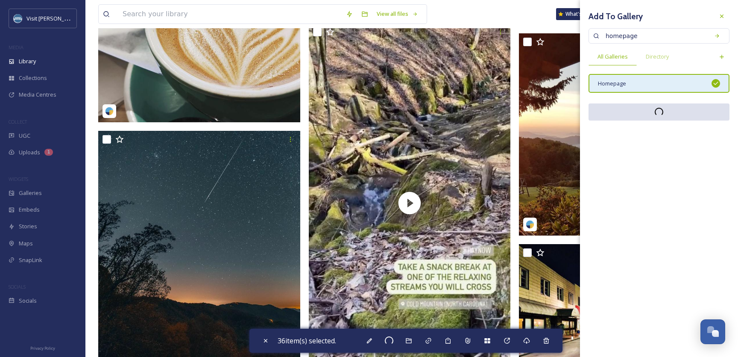
checkbox input "false"
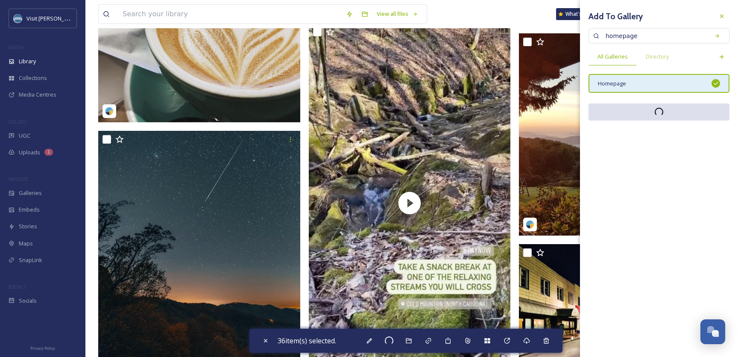
checkbox input "false"
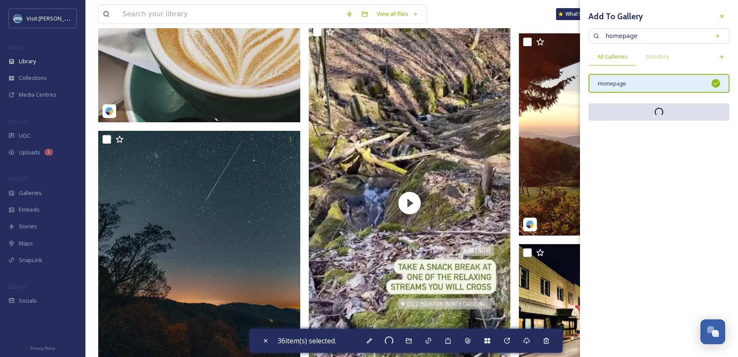
checkbox input "false"
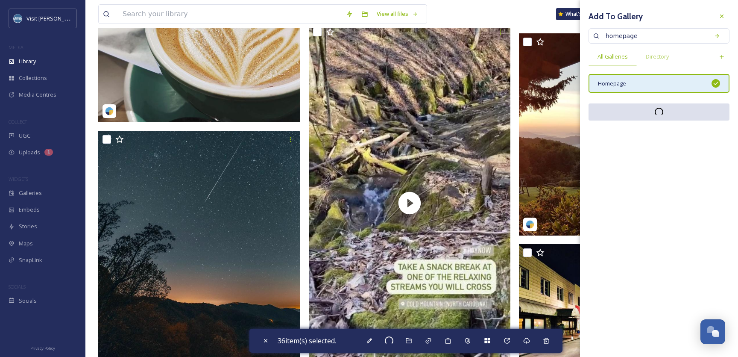
checkbox input "false"
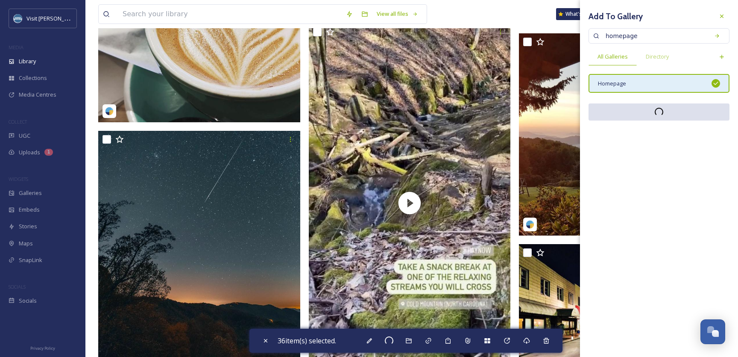
checkbox input "false"
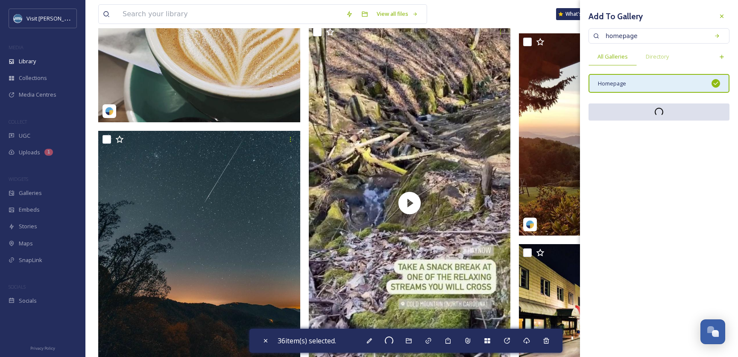
checkbox input "false"
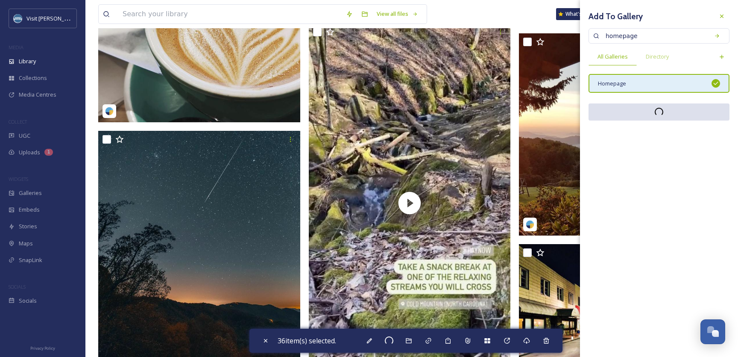
checkbox input "false"
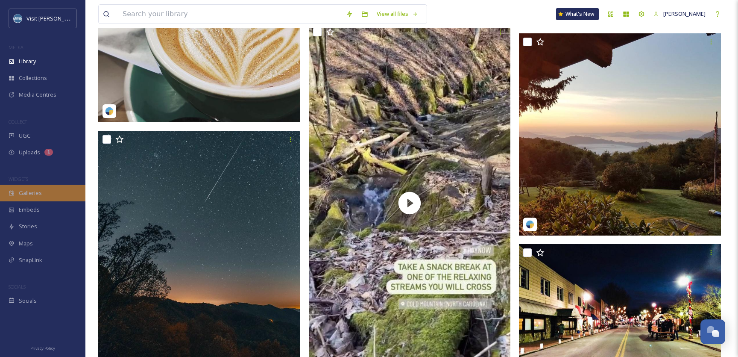
click at [27, 187] on div "Galleries" at bounding box center [42, 193] width 85 height 17
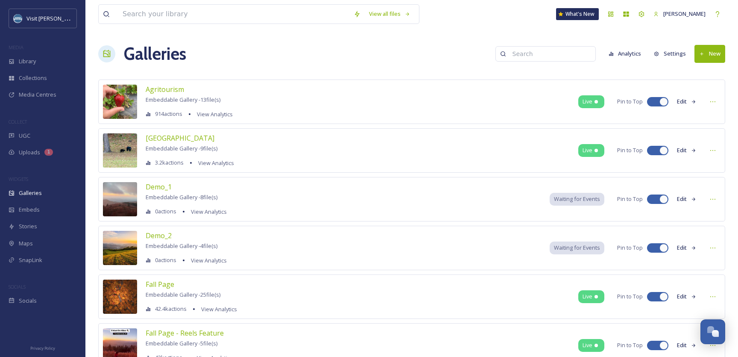
click at [529, 54] on input at bounding box center [549, 53] width 83 height 17
type input "homepage"
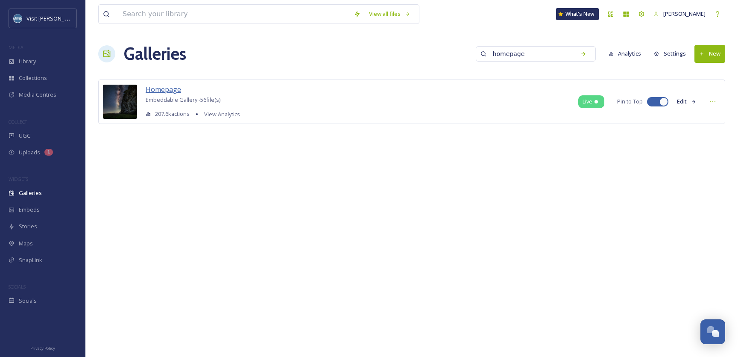
click at [171, 91] on span "Homepage" at bounding box center [163, 89] width 35 height 9
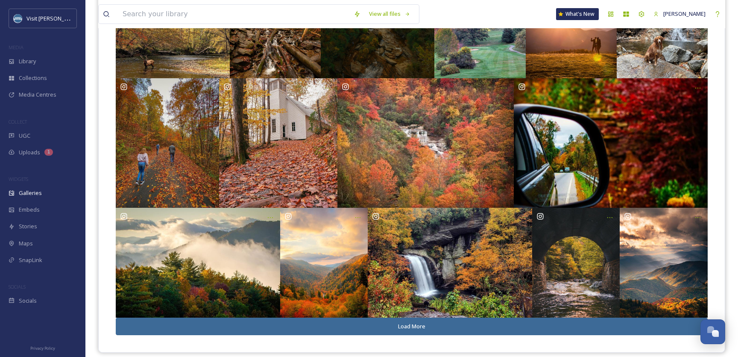
scroll to position [286, 0]
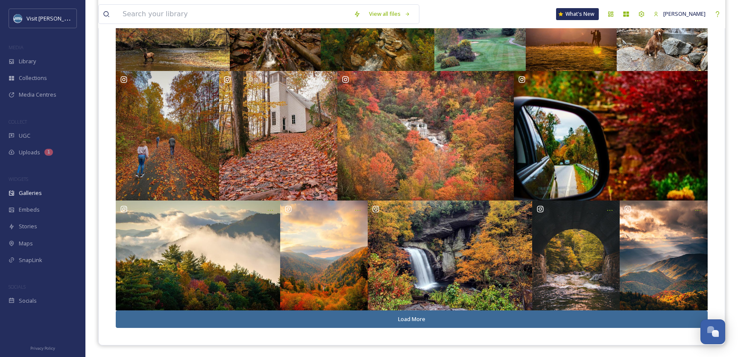
click at [403, 319] on button "Load More" at bounding box center [412, 319] width 592 height 18
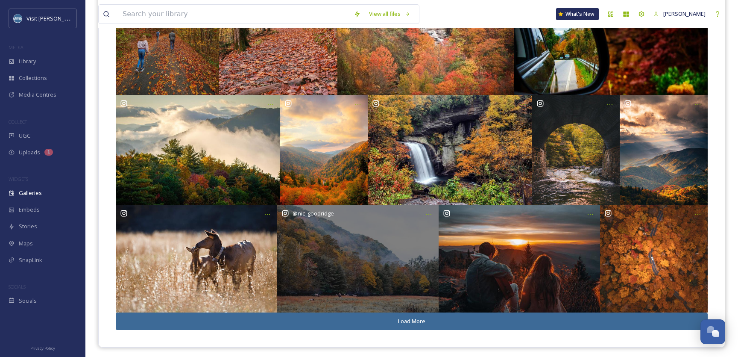
scroll to position [394, 0]
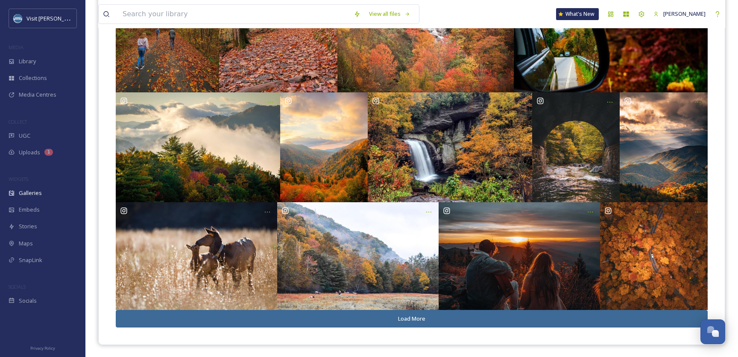
click at [405, 321] on button "Load More" at bounding box center [412, 319] width 592 height 18
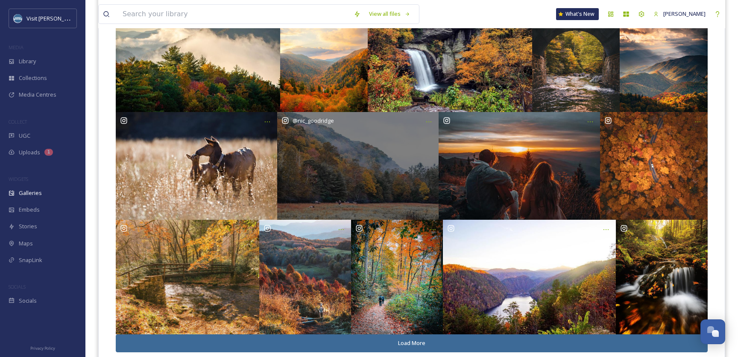
scroll to position [509, 0]
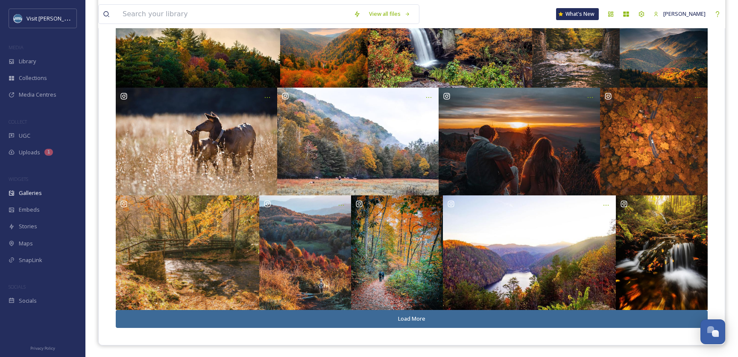
click at [412, 319] on button "Load More" at bounding box center [412, 319] width 592 height 18
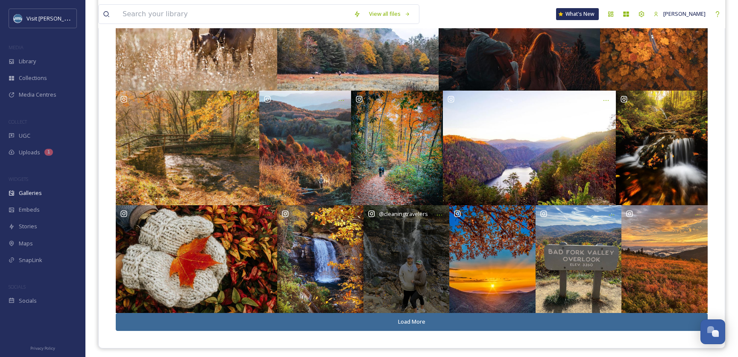
scroll to position [616, 0]
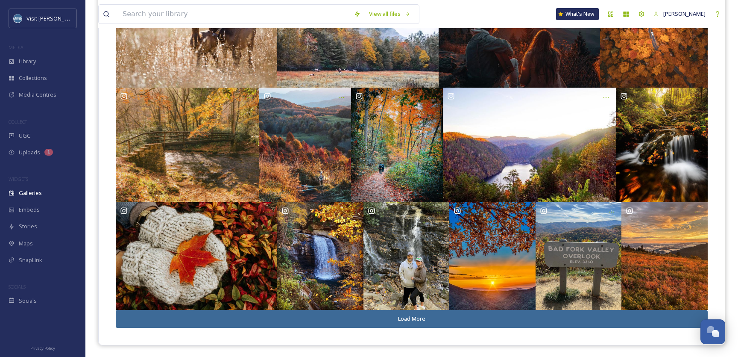
click at [412, 319] on button "Load More" at bounding box center [412, 319] width 592 height 18
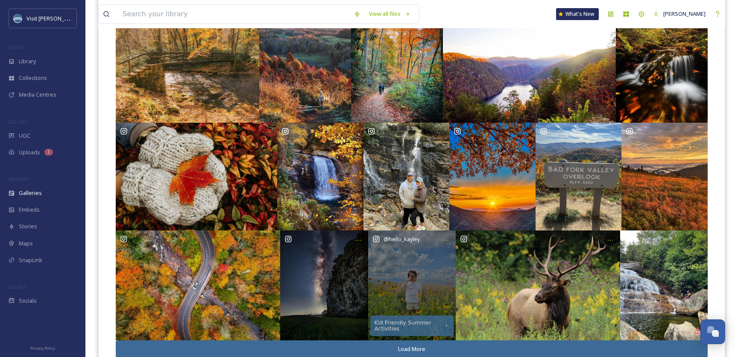
scroll to position [726, 0]
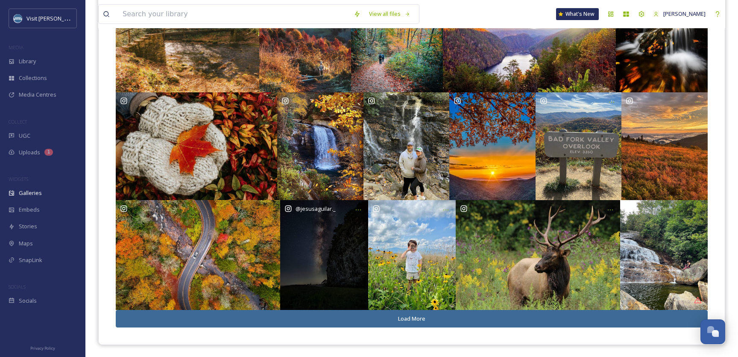
click at [340, 272] on div "@ jesusaguilar._" at bounding box center [324, 255] width 88 height 110
click at [335, 258] on div "@ jesusaguilar._" at bounding box center [324, 255] width 88 height 110
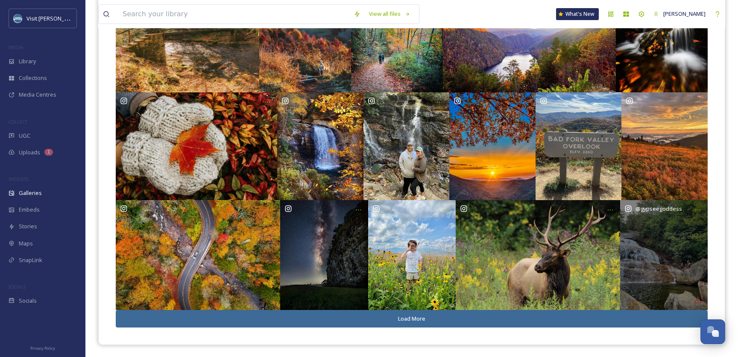
click at [677, 240] on div "@ gypseegoddess" at bounding box center [664, 255] width 88 height 110
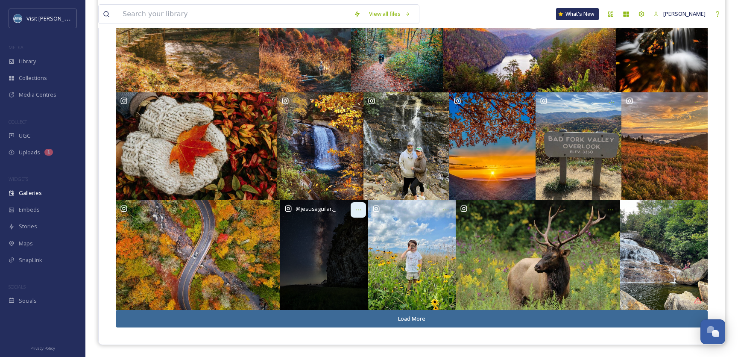
click at [358, 210] on icon at bounding box center [358, 209] width 7 height 7
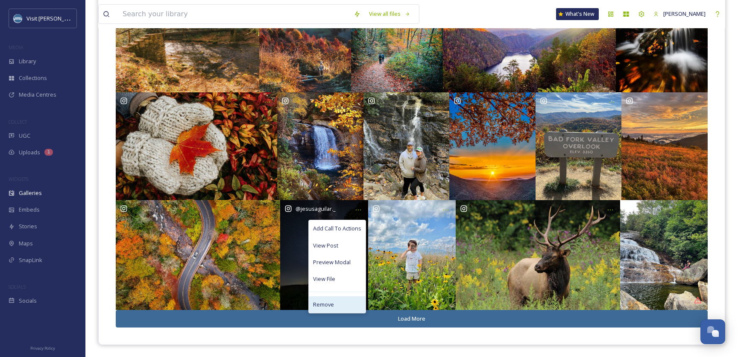
click at [328, 305] on span "Remove" at bounding box center [323, 304] width 21 height 8
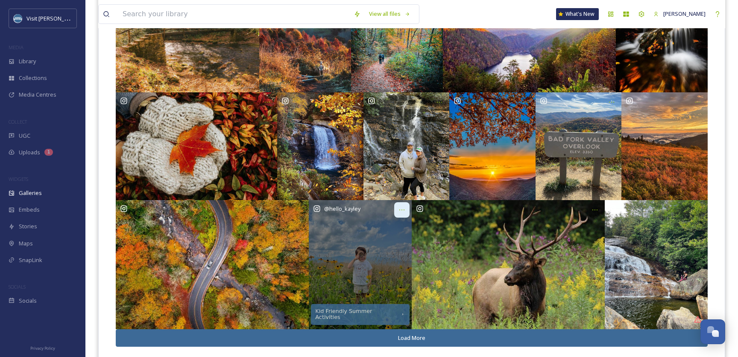
click at [399, 208] on div at bounding box center [401, 209] width 15 height 15
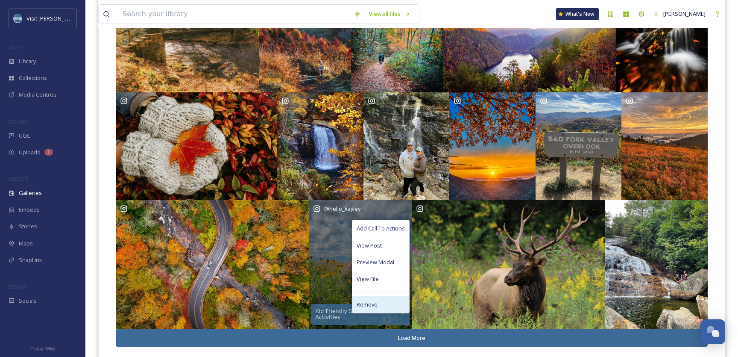
click at [370, 306] on span "Remove" at bounding box center [367, 304] width 21 height 8
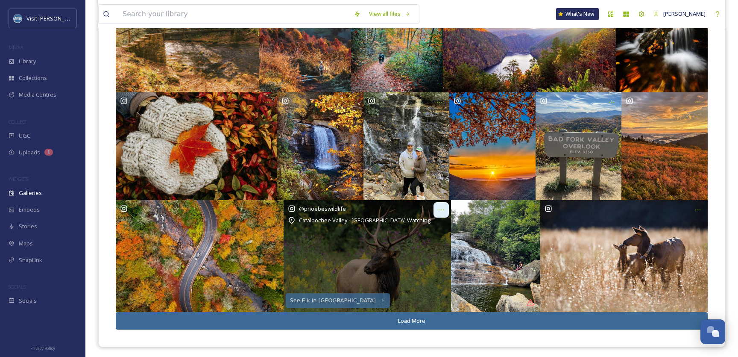
click at [440, 211] on icon at bounding box center [441, 209] width 7 height 7
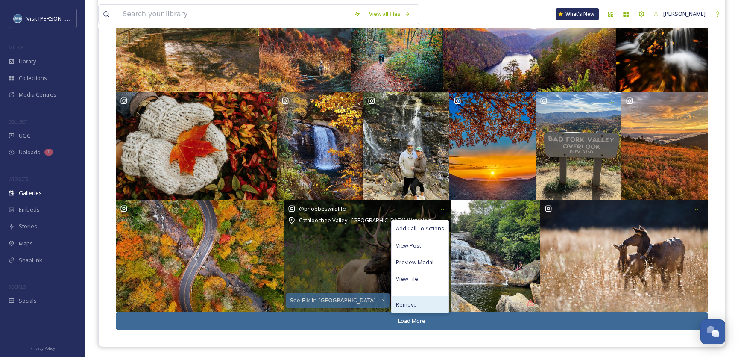
click at [416, 298] on div "Remove" at bounding box center [420, 304] width 57 height 17
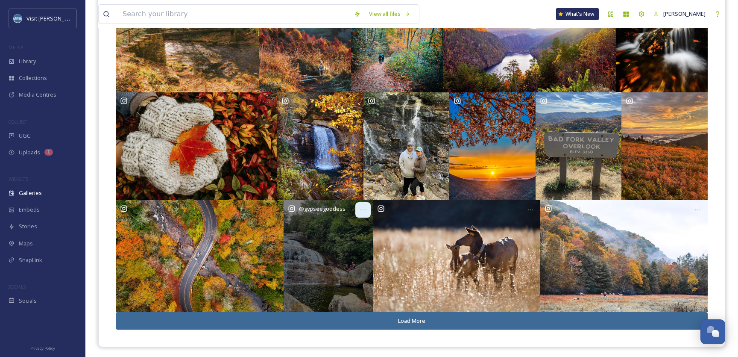
click at [363, 212] on icon at bounding box center [363, 209] width 7 height 7
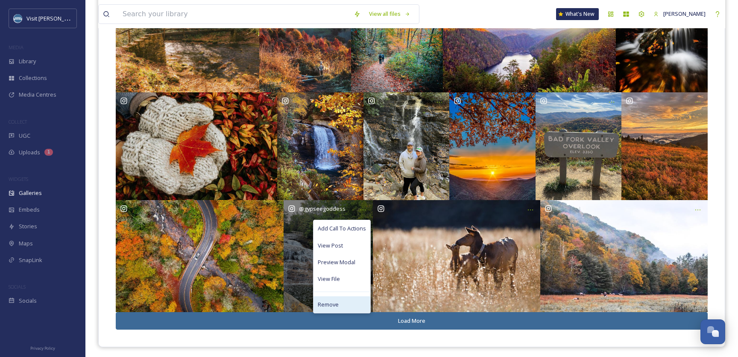
click at [340, 302] on div "Remove" at bounding box center [342, 304] width 57 height 17
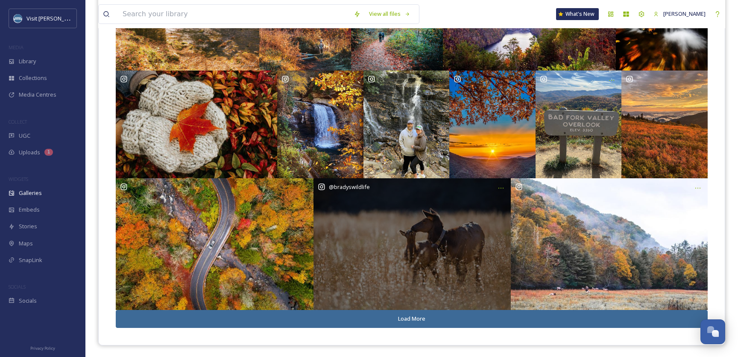
scroll to position [747, 0]
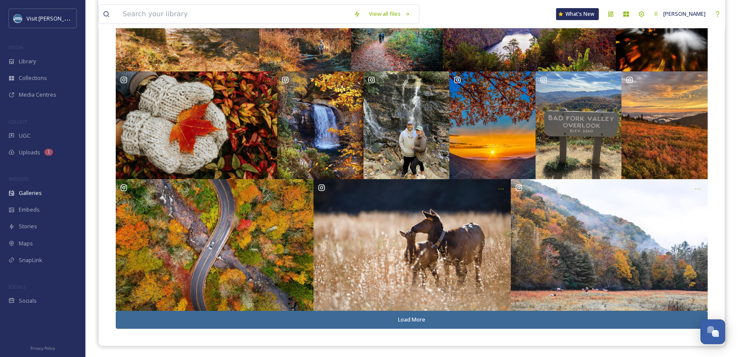
click at [422, 320] on button "Load More" at bounding box center [412, 320] width 592 height 18
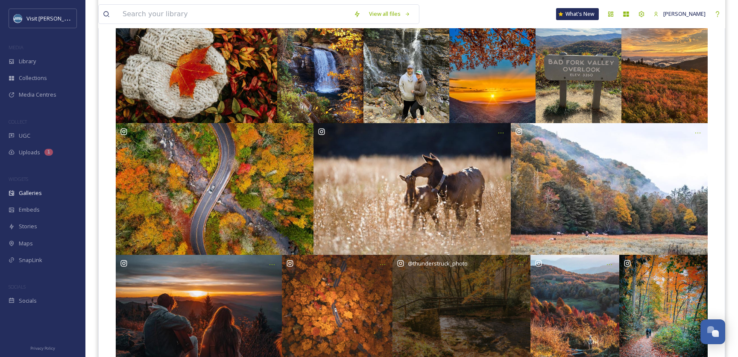
scroll to position [859, 0]
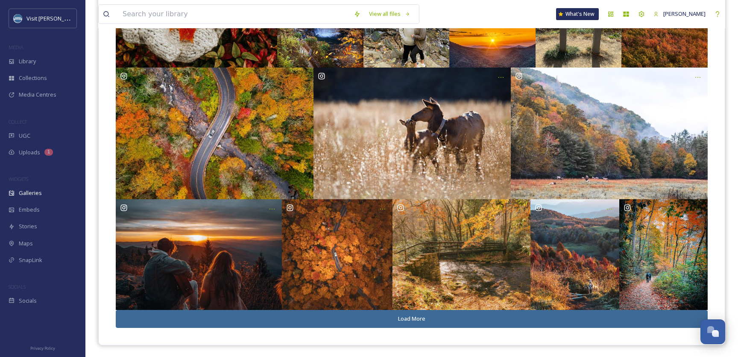
click at [417, 317] on button "Load More" at bounding box center [412, 319] width 592 height 18
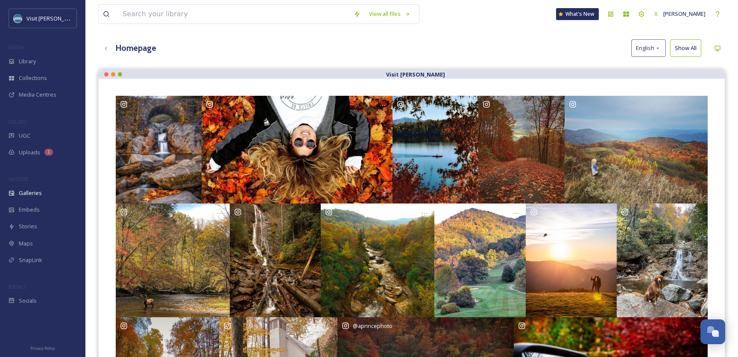
scroll to position [0, 0]
